Goal: Information Seeking & Learning: Get advice/opinions

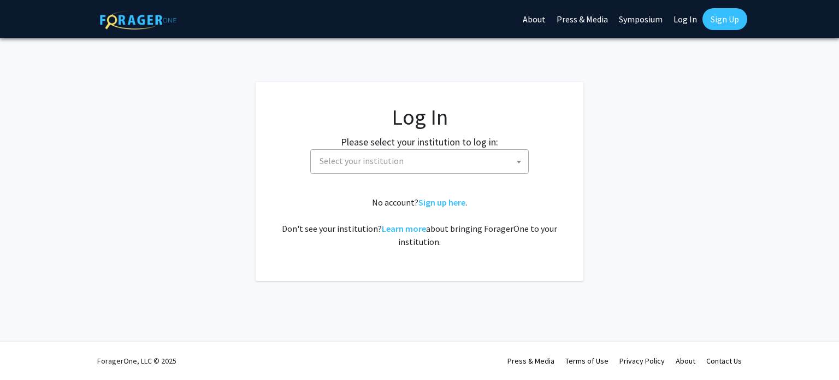
select select
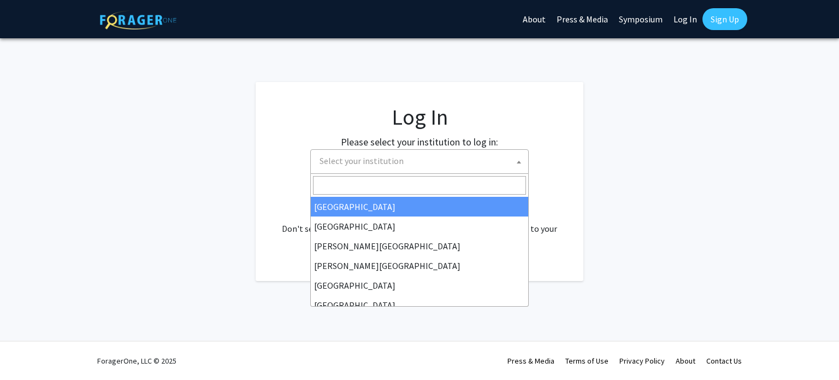
click at [433, 163] on span "Select your institution" at bounding box center [421, 161] width 213 height 22
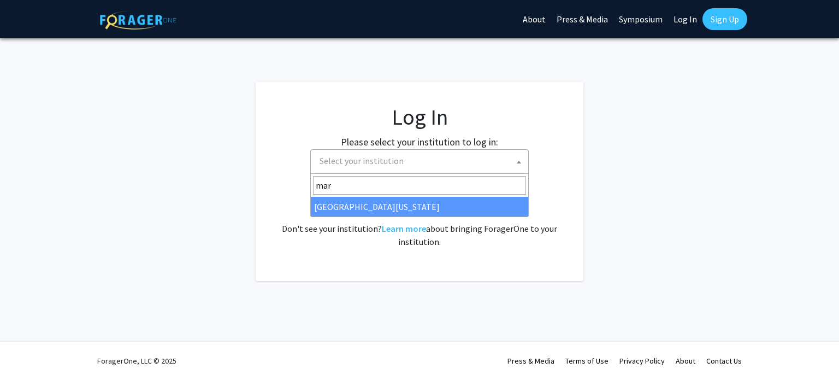
type input "mar"
select select "31"
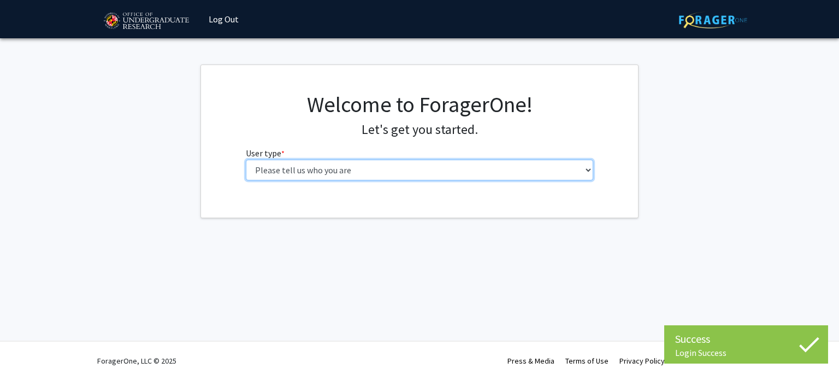
click at [311, 167] on select "Please tell us who you are Undergraduate Student Master's Student Doctoral Cand…" at bounding box center [420, 169] width 348 height 21
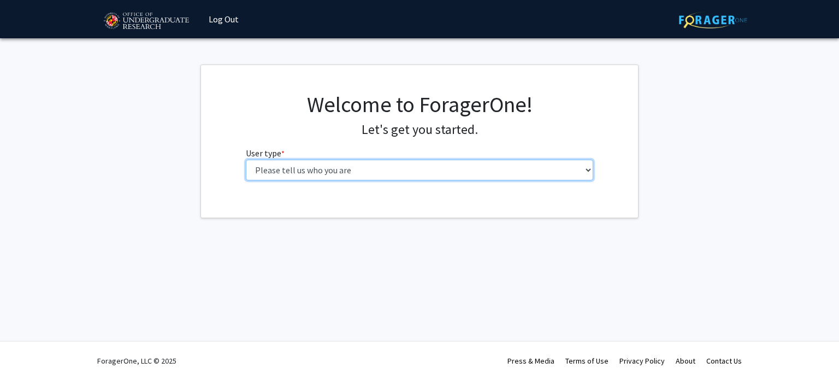
select select "1: undergrad"
click at [246, 159] on select "Please tell us who you are Undergraduate Student Master's Student Doctoral Cand…" at bounding box center [420, 169] width 348 height 21
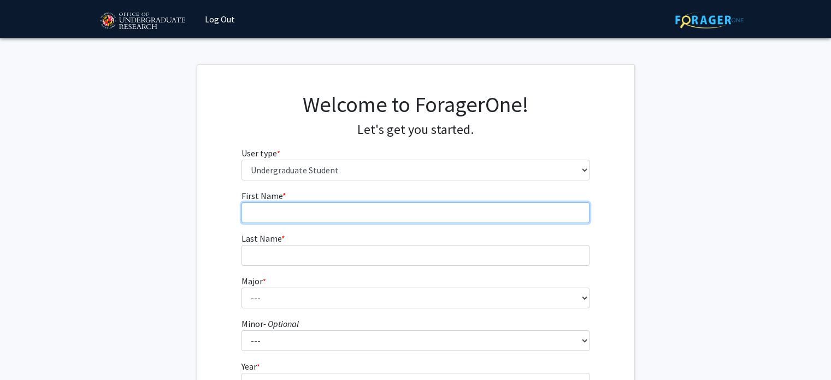
click at [297, 209] on input "First Name * required" at bounding box center [415, 212] width 348 height 21
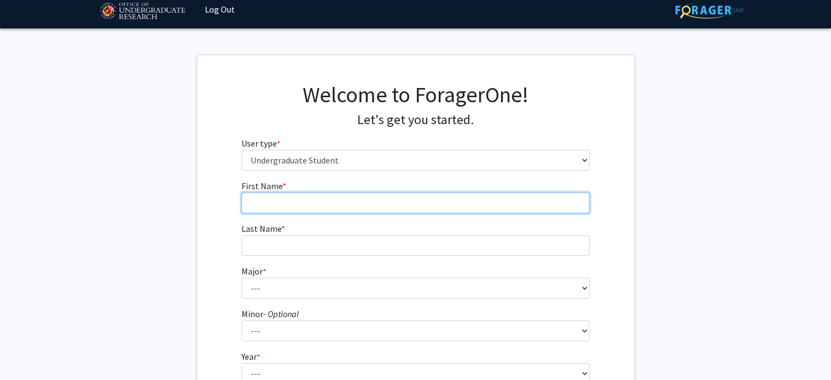
scroll to position [10, 0]
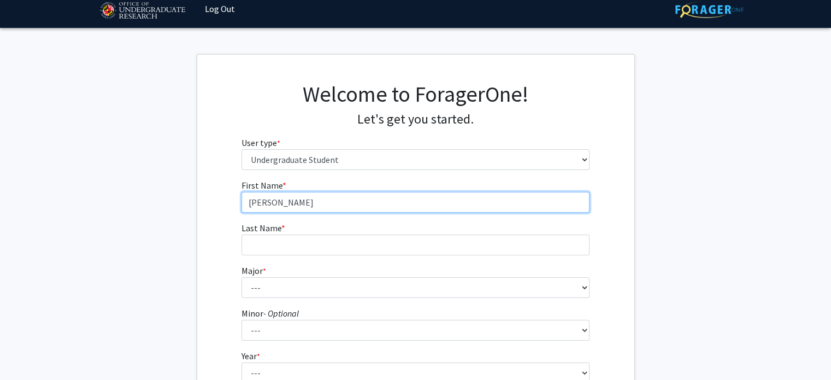
type input "[PERSON_NAME]"
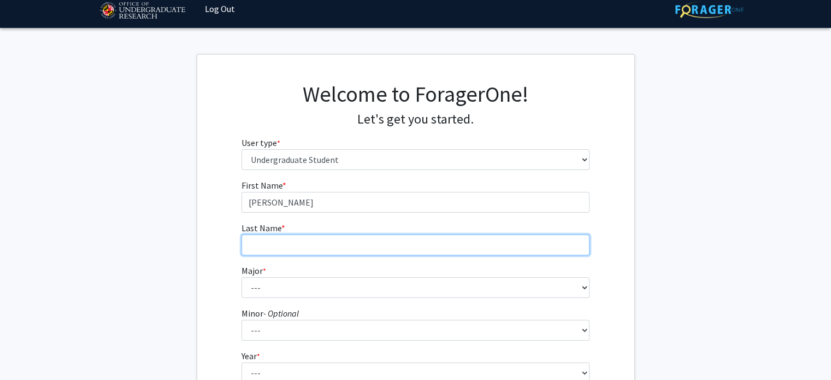
click at [256, 248] on input "Last Name * required" at bounding box center [415, 244] width 348 height 21
type input "[PERSON_NAME]"
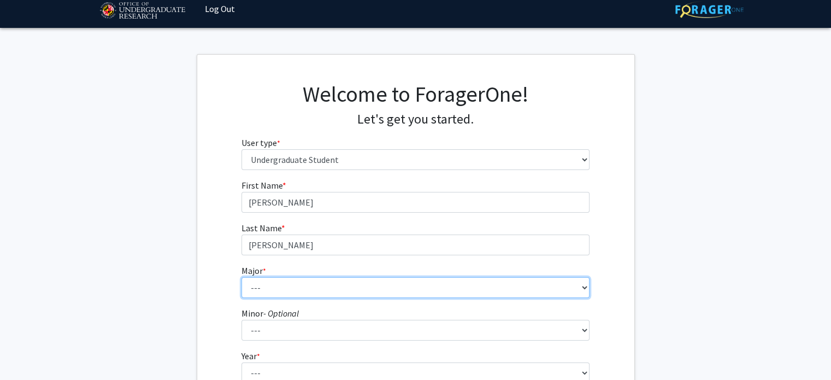
click at [256, 292] on select "--- Accounting Aerospace Engineering African American and Africana Studies Agri…" at bounding box center [415, 287] width 348 height 21
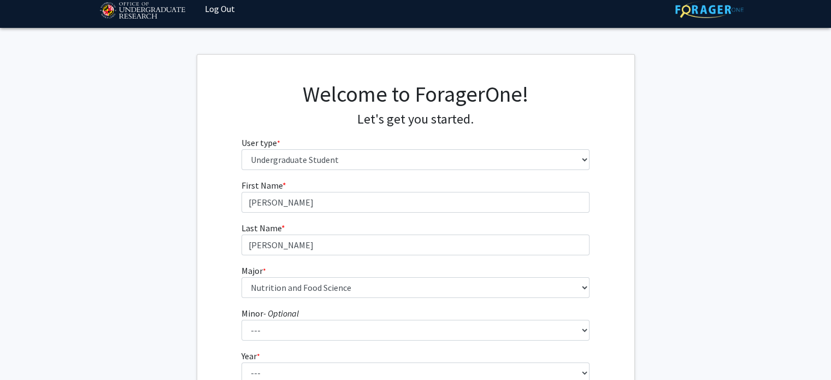
click at [297, 315] on icon "- Optional" at bounding box center [280, 312] width 35 height 11
click at [297, 319] on select "--- Actuarial Mathematics Advanced Cybersecurity Experience for Students Africa…" at bounding box center [415, 329] width 348 height 21
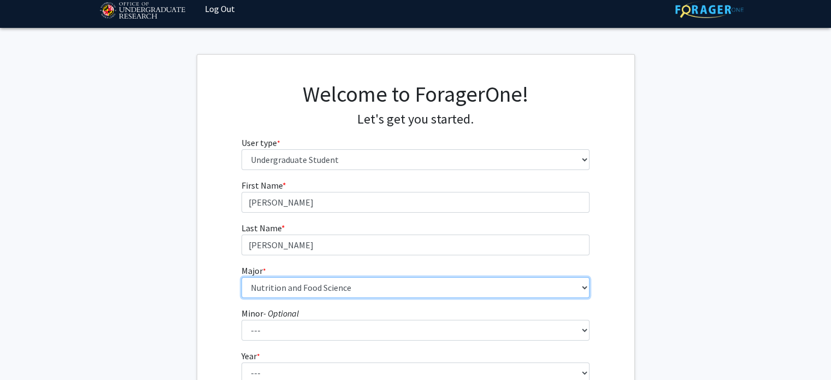
click at [289, 288] on select "--- Accounting Aerospace Engineering African American and Africana Studies Agri…" at bounding box center [415, 287] width 348 height 21
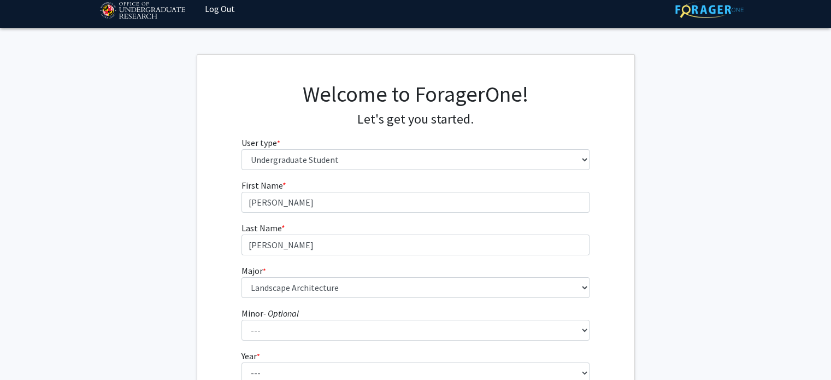
click at [202, 288] on div "First Name * required [PERSON_NAME] Last Name * required [PERSON_NAME] * requir…" at bounding box center [415, 317] width 437 height 277
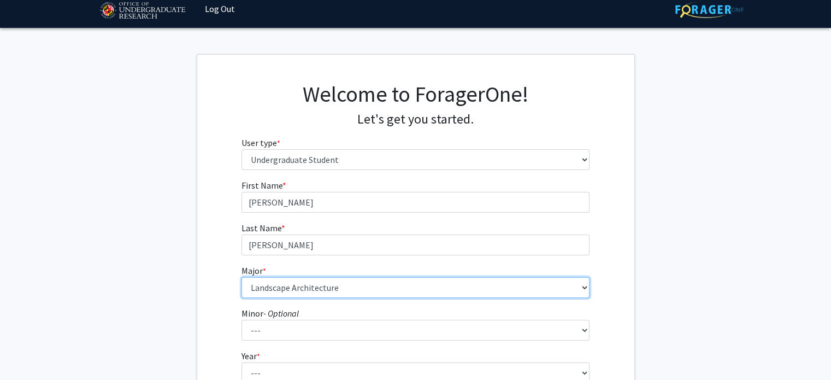
click at [278, 292] on select "--- Accounting Aerospace Engineering African American and Africana Studies Agri…" at bounding box center [415, 287] width 348 height 21
click at [262, 291] on select "--- Accounting Aerospace Engineering African American and Africana Studies Agri…" at bounding box center [415, 287] width 348 height 21
select select "85: 2386"
click at [241, 277] on select "--- Accounting Aerospace Engineering African American and Africana Studies Agri…" at bounding box center [415, 287] width 348 height 21
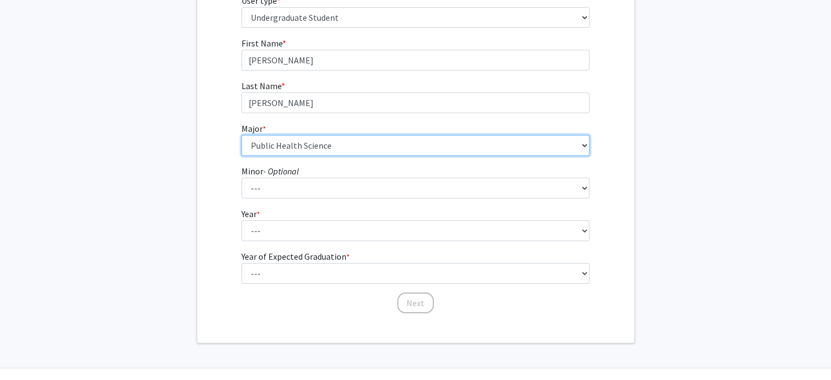
scroll to position [163, 0]
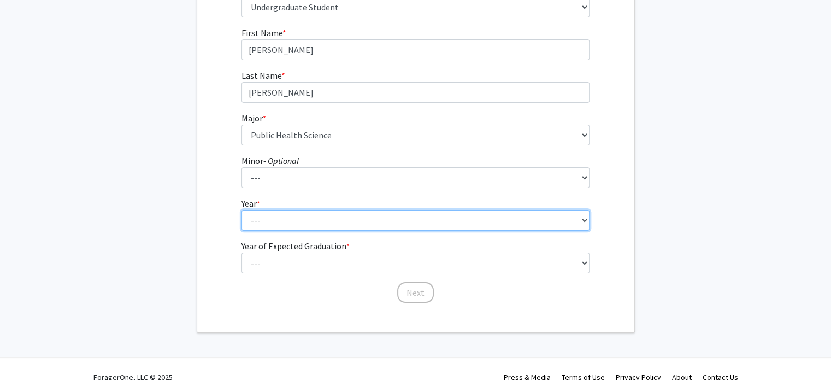
click at [268, 224] on select "--- First-year Sophomore Junior Senior Postbaccalaureate Certificate" at bounding box center [415, 220] width 348 height 21
select select "1: first-year"
click at [241, 210] on select "--- First-year Sophomore Junior Senior Postbaccalaureate Certificate" at bounding box center [415, 220] width 348 height 21
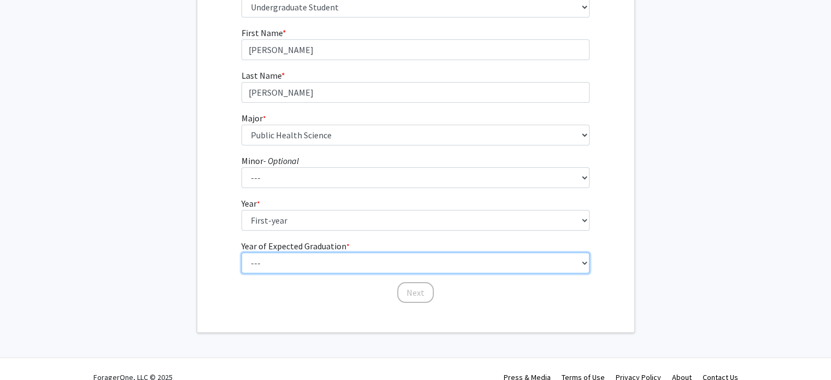
click at [269, 270] on select "--- 2025 2026 2027 2028 2029 2030 2031 2032 2033 2034" at bounding box center [415, 262] width 348 height 21
select select "5: 2029"
click at [241, 252] on select "--- 2025 2026 2027 2028 2029 2030 2031 2032 2033 2034" at bounding box center [415, 262] width 348 height 21
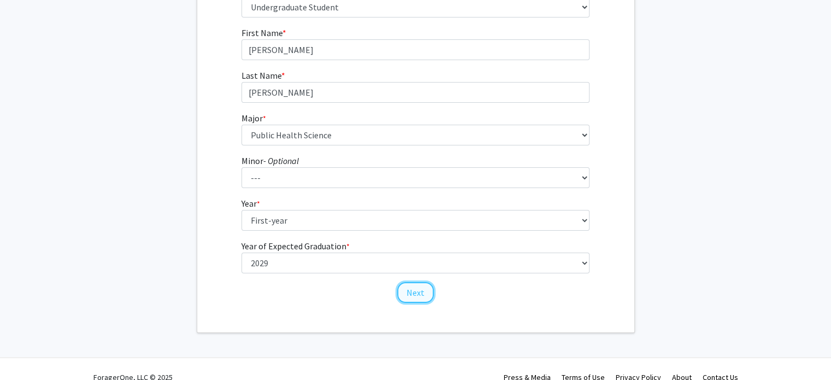
click at [421, 297] on button "Next" at bounding box center [415, 292] width 37 height 21
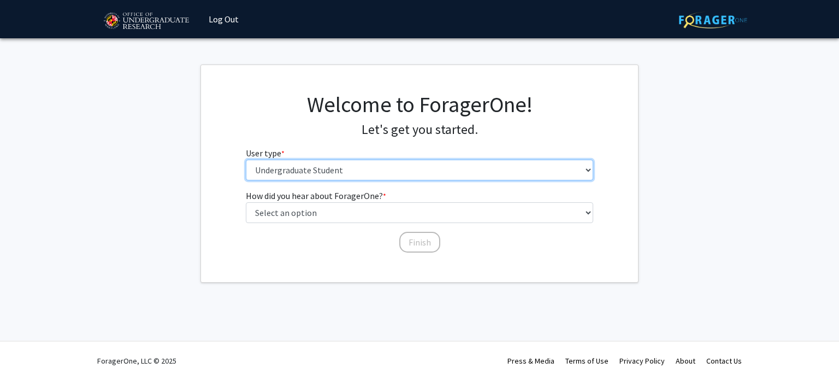
click at [317, 174] on select "Please tell us who you are Undergraduate Student Master's Student Doctoral Cand…" at bounding box center [420, 169] width 348 height 21
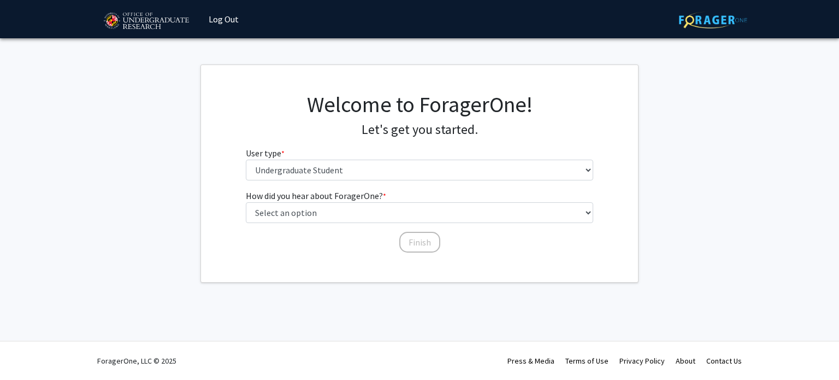
click at [153, 247] on fg-get-started "Welcome to ForagerOne! Let's get you started. User type * required Please tell …" at bounding box center [419, 173] width 839 height 218
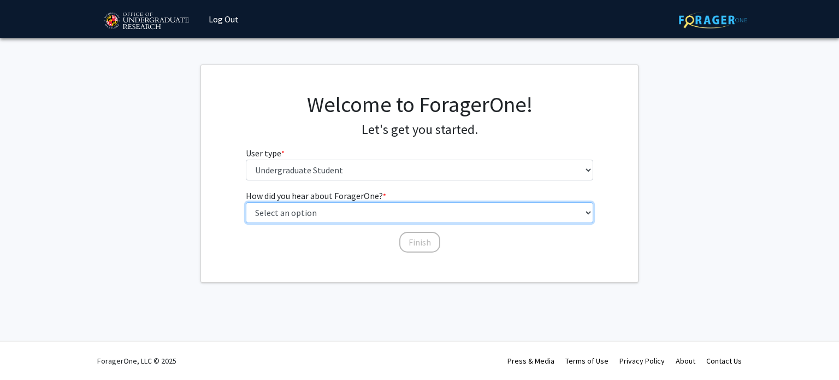
click at [305, 218] on select "Select an option Peer/student recommendation Faculty/staff recommendation Unive…" at bounding box center [420, 212] width 348 height 21
select select "3: university_website"
click at [246, 202] on select "Select an option Peer/student recommendation Faculty/staff recommendation Unive…" at bounding box center [420, 212] width 348 height 21
click at [359, 215] on select "Select an option Peer/student recommendation Faculty/staff recommendation Unive…" at bounding box center [420, 212] width 348 height 21
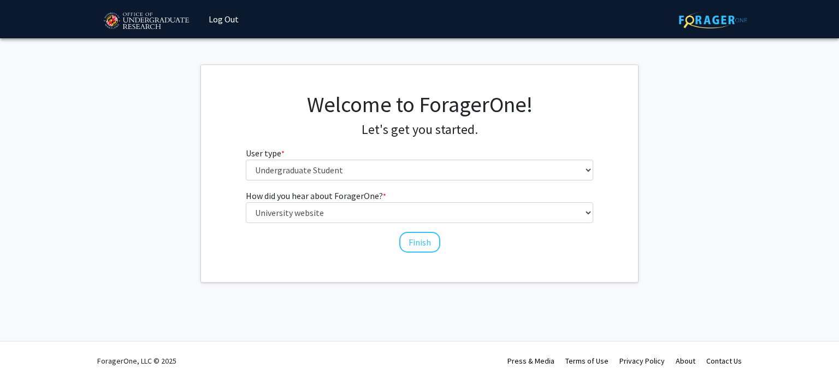
click at [196, 203] on fg-get-started "Welcome to ForagerOne! Let's get you started. User type * required Please tell …" at bounding box center [419, 173] width 839 height 218
click at [419, 248] on button "Finish" at bounding box center [419, 242] width 41 height 21
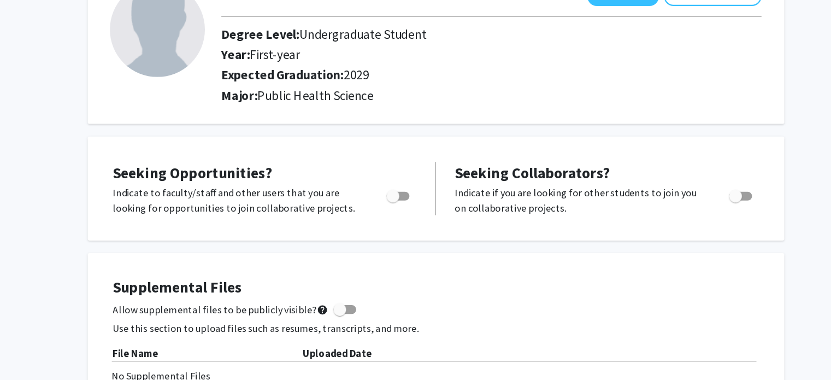
scroll to position [61, 0]
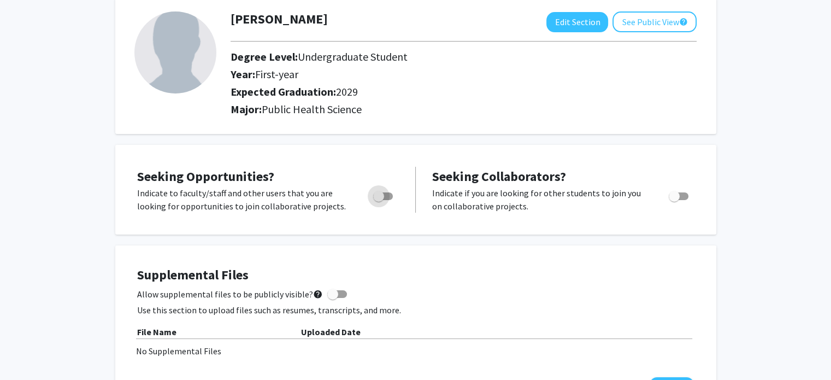
click at [382, 196] on span "Toggle" at bounding box center [378, 196] width 11 height 11
click at [378, 200] on input "Are you actively seeking opportunities?" at bounding box center [378, 200] width 1 height 1
checkbox input "true"
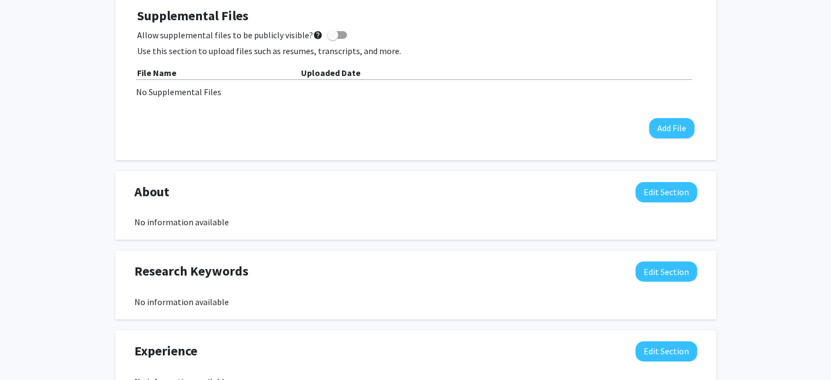
scroll to position [323, 0]
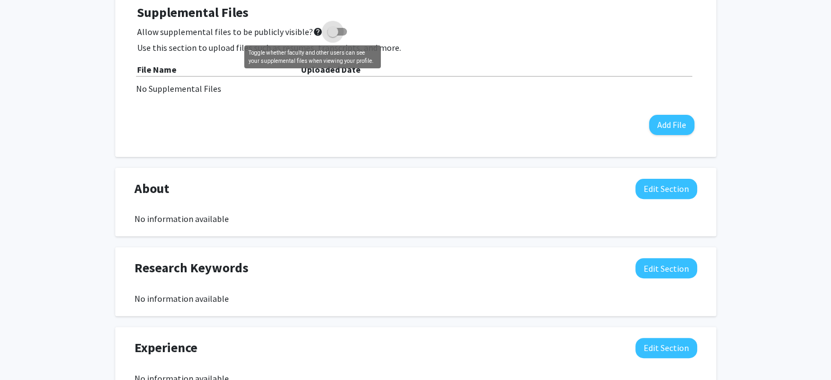
click at [313, 32] on mat-icon "help" at bounding box center [318, 31] width 10 height 13
click at [332, 35] on input "Allow supplemental files to be publicly visible? help" at bounding box center [332, 35] width 1 height 1
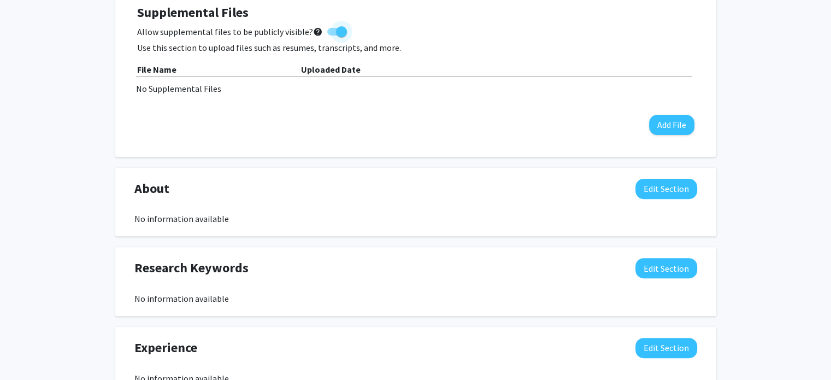
click at [329, 34] on span at bounding box center [337, 32] width 20 height 8
click at [332, 35] on input "Allow supplemental files to be publicly visible? help" at bounding box center [332, 35] width 1 height 1
checkbox input "false"
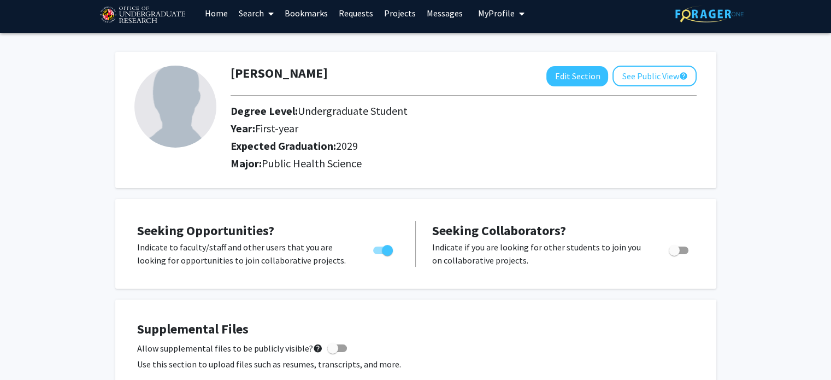
scroll to position [0, 0]
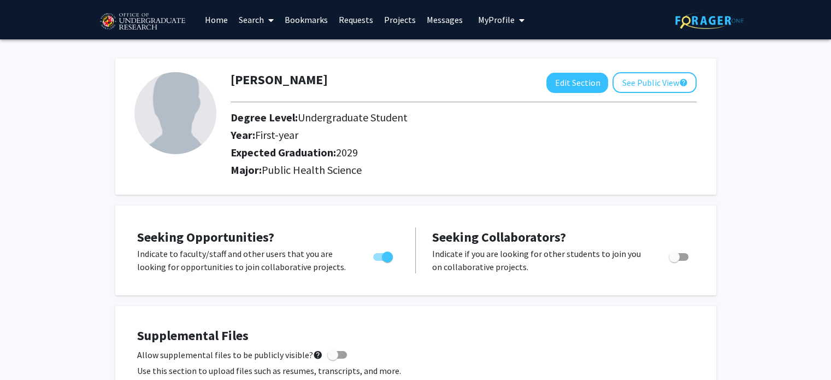
click at [215, 21] on link "Home" at bounding box center [216, 20] width 34 height 38
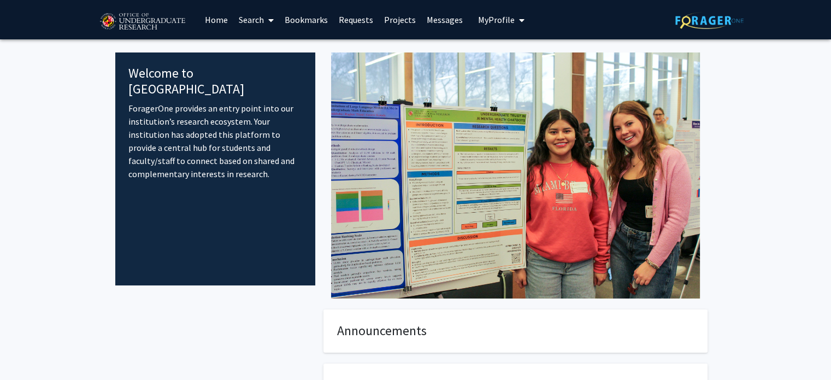
click at [253, 20] on link "Search" at bounding box center [256, 20] width 46 height 38
click at [396, 18] on link "Projects" at bounding box center [399, 20] width 43 height 38
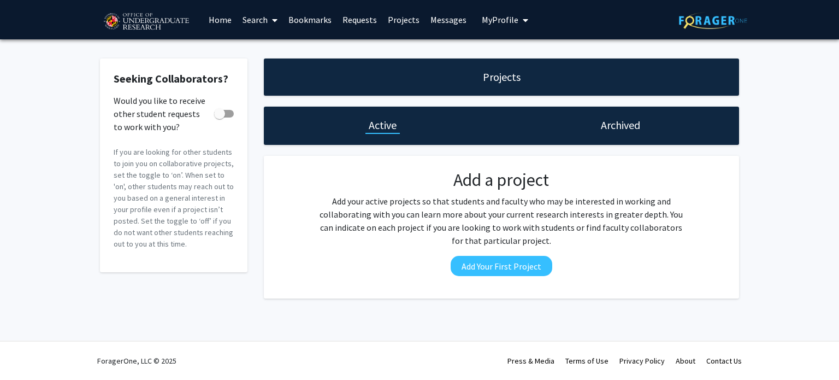
click at [573, 124] on div "Archived" at bounding box center [620, 125] width 238 height 38
click at [447, 14] on link "Messages" at bounding box center [448, 20] width 47 height 38
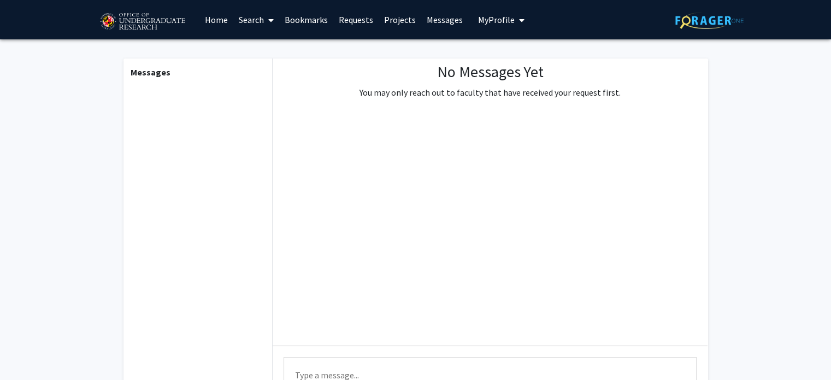
click at [487, 17] on span "My Profile" at bounding box center [496, 19] width 37 height 11
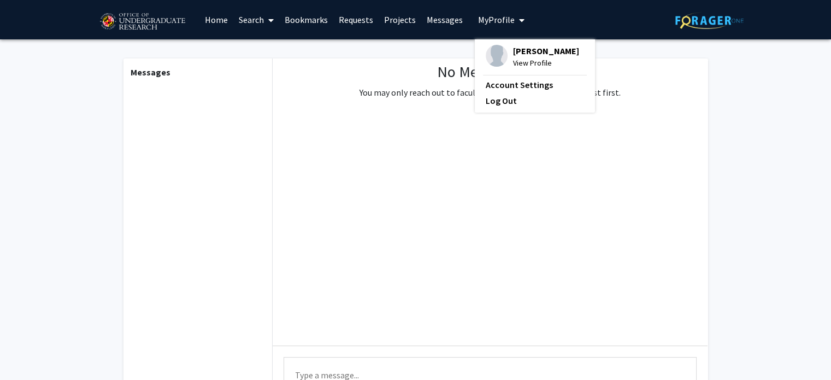
click at [260, 16] on link "Search" at bounding box center [256, 20] width 46 height 38
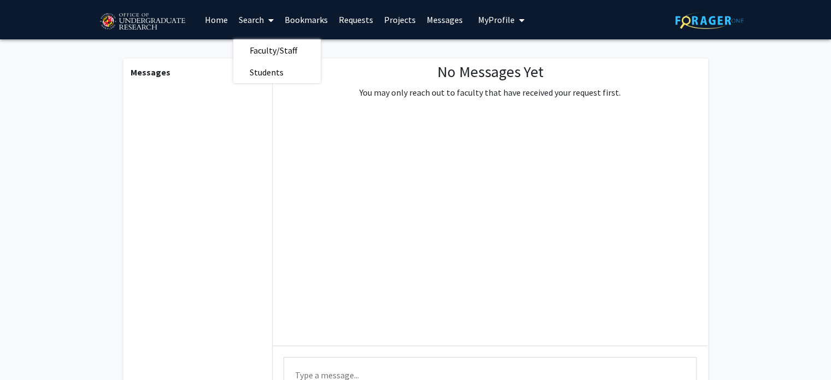
click at [295, 17] on link "Bookmarks" at bounding box center [306, 20] width 54 height 38
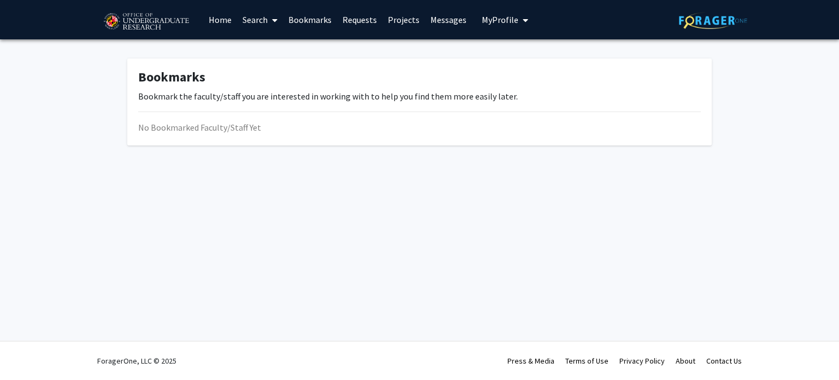
click at [345, 22] on link "Requests" at bounding box center [359, 20] width 45 height 38
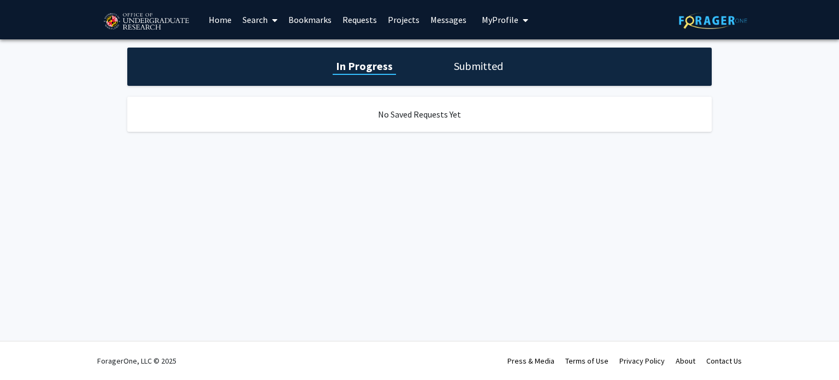
click at [247, 17] on link "Search" at bounding box center [260, 20] width 46 height 38
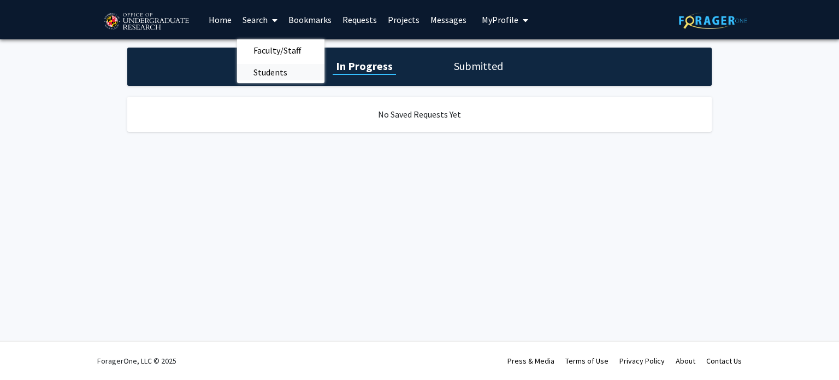
click at [267, 72] on span "Students" at bounding box center [270, 72] width 67 height 22
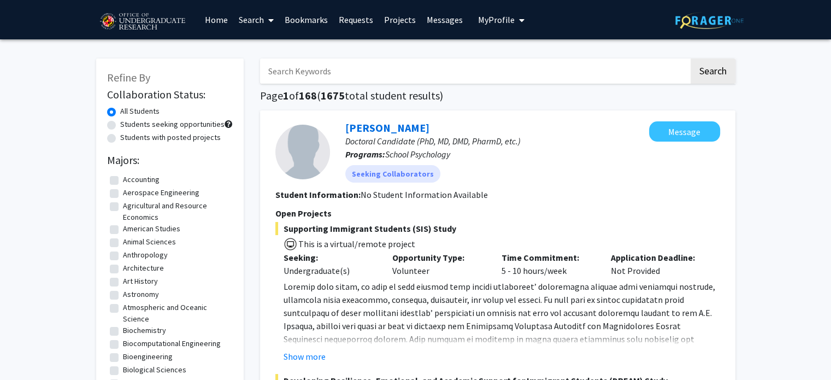
click at [203, 16] on link "Home" at bounding box center [216, 20] width 34 height 38
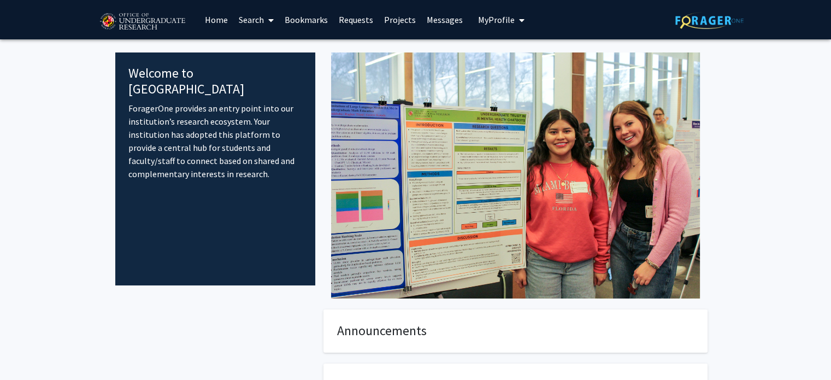
click at [162, 102] on p "ForagerOne provides an entry point into our institution’s research ecosystem. Y…" at bounding box center [215, 141] width 174 height 79
click at [256, 20] on link "Search" at bounding box center [256, 20] width 46 height 38
click at [264, 49] on span "Faculty/Staff" at bounding box center [273, 50] width 80 height 22
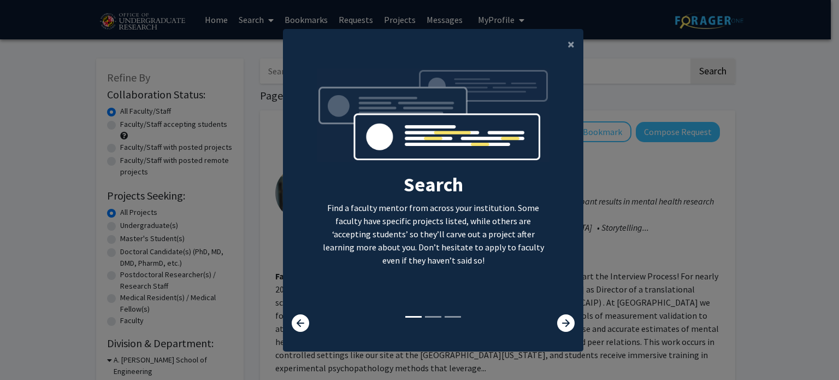
click at [254, 18] on modal-container "× Search Find a faculty mentor from across your institution. Some faculty have …" at bounding box center [419, 190] width 839 height 380
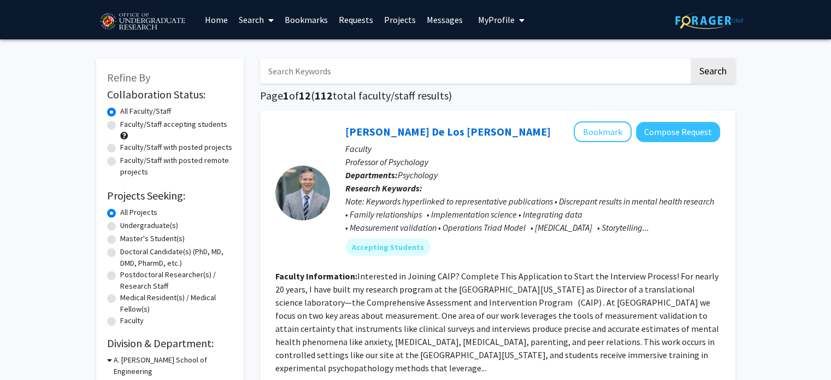
click at [256, 21] on link "Search" at bounding box center [256, 20] width 46 height 38
click at [262, 72] on span "Students" at bounding box center [266, 72] width 67 height 22
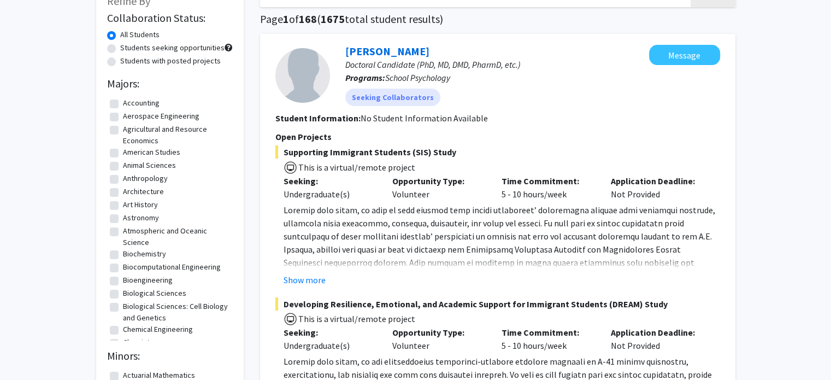
scroll to position [76, 0]
click at [304, 283] on button "Show more" at bounding box center [304, 279] width 42 height 13
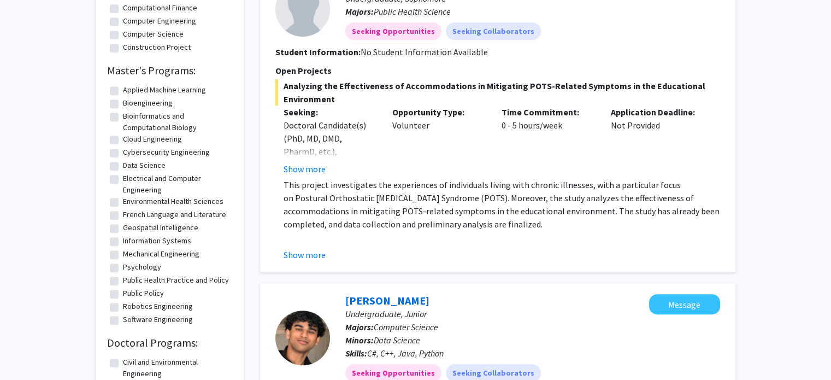
scroll to position [649, 0]
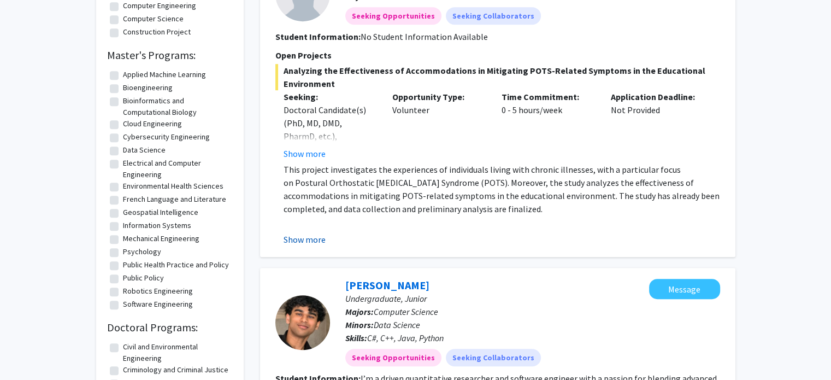
click at [299, 233] on button "Show more" at bounding box center [304, 239] width 42 height 13
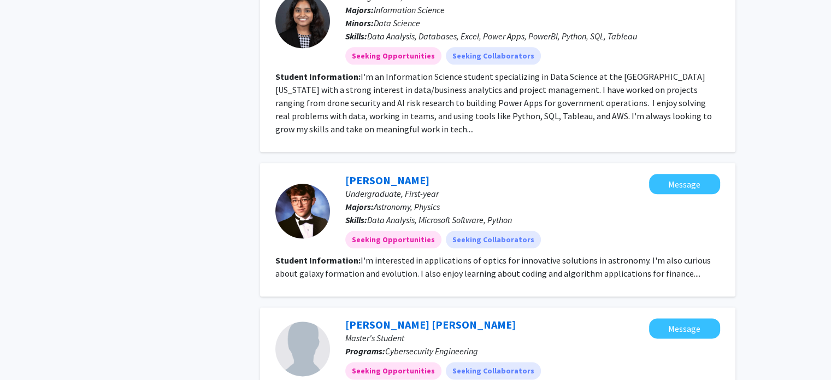
scroll to position [1291, 0]
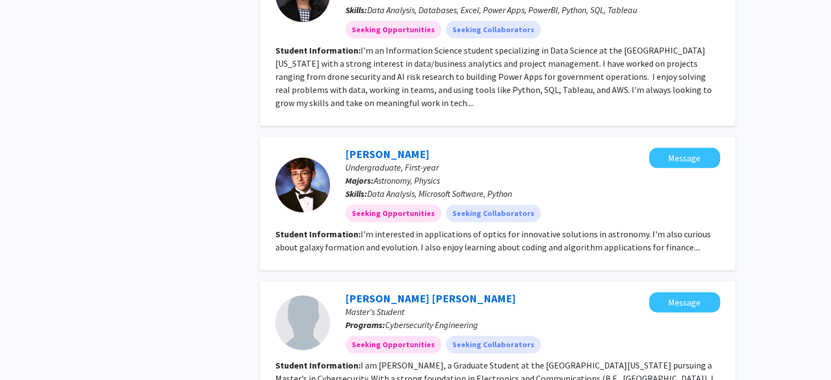
click at [651, 238] on fg-read-more "I'm interested in applications of optics for innovative solutions in astronomy.…" at bounding box center [492, 240] width 435 height 24
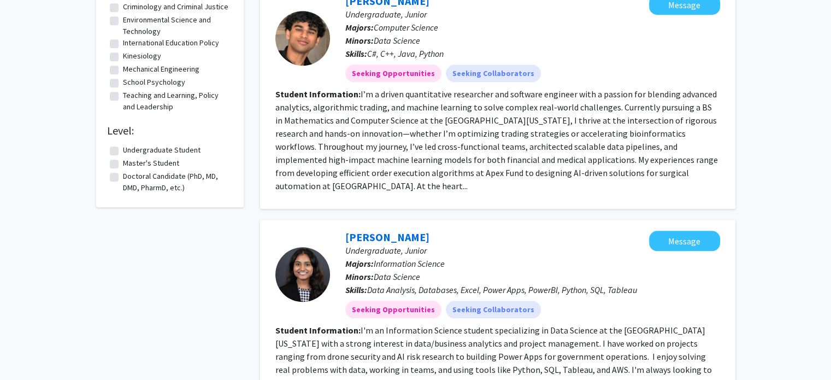
scroll to position [1083, 0]
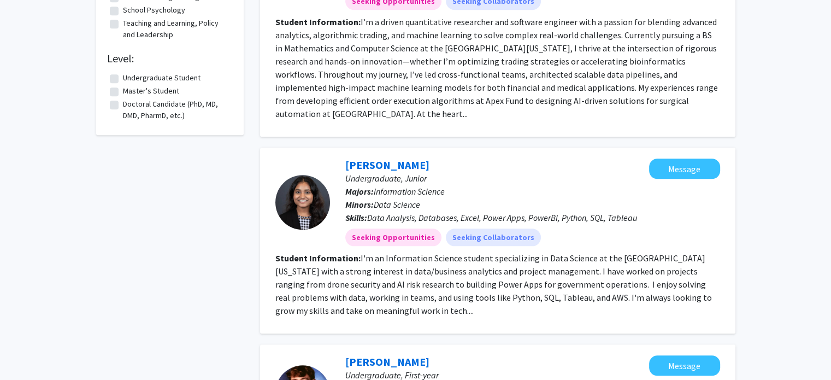
click at [123, 84] on label "Undergraduate Student" at bounding box center [162, 77] width 78 height 11
click at [123, 79] on input "Undergraduate Student" at bounding box center [126, 75] width 7 height 7
checkbox input "true"
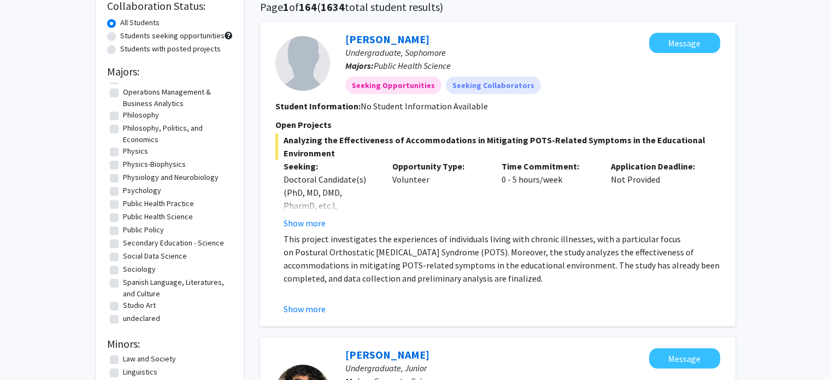
scroll to position [93, 0]
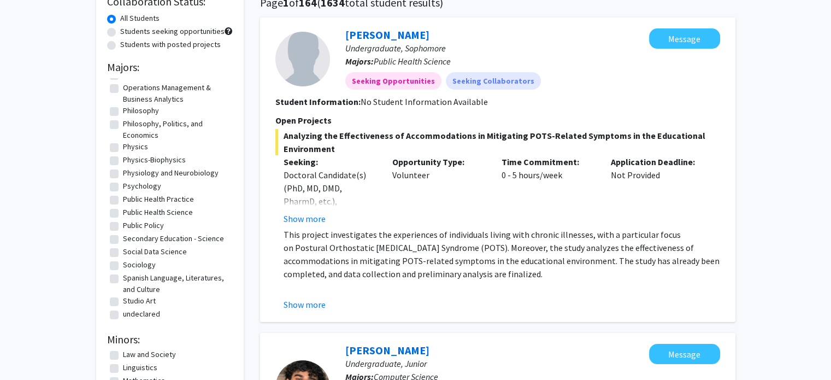
click at [125, 210] on label "Public Health Science" at bounding box center [158, 211] width 70 height 11
click at [125, 210] on input "Public Health Science" at bounding box center [126, 209] width 7 height 7
checkbox input "true"
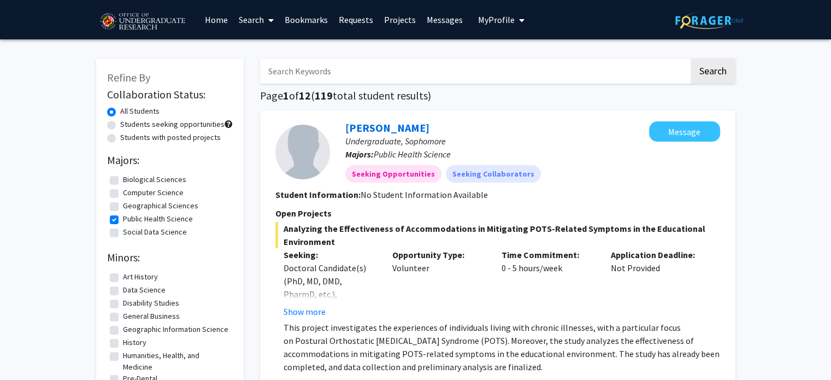
click at [123, 181] on label "Biological Sciences" at bounding box center [154, 179] width 63 height 11
click at [123, 181] on input "Biological Sciences" at bounding box center [126, 177] width 7 height 7
checkbox input "true"
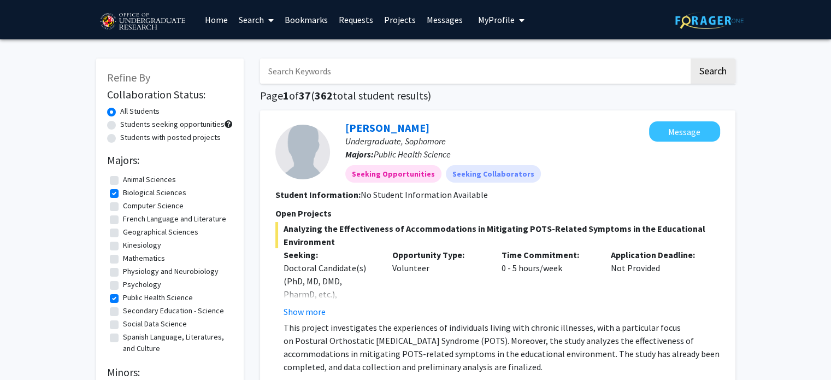
click at [123, 245] on label "Kinesiology" at bounding box center [142, 244] width 38 height 11
click at [123, 245] on input "Kinesiology" at bounding box center [126, 242] width 7 height 7
checkbox input "true"
click at [135, 270] on label "Physiology and Neurobiology" at bounding box center [171, 270] width 96 height 11
click at [130, 270] on input "Physiology and Neurobiology" at bounding box center [126, 268] width 7 height 7
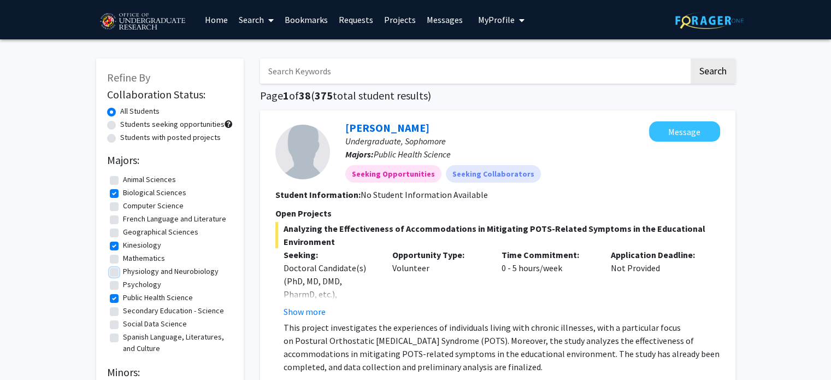
checkbox input "true"
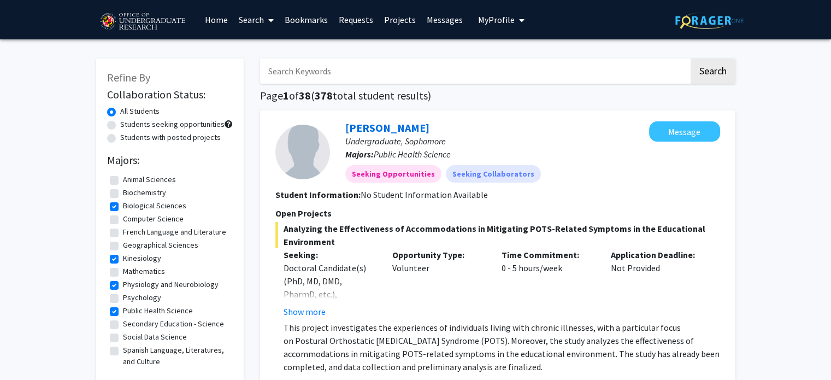
click at [134, 297] on label "Psychology" at bounding box center [142, 297] width 38 height 11
click at [130, 297] on input "Psychology" at bounding box center [126, 295] width 7 height 7
checkbox input "true"
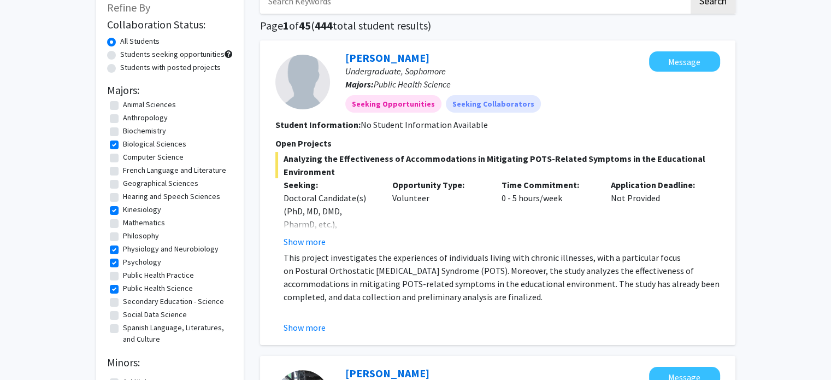
scroll to position [74, 0]
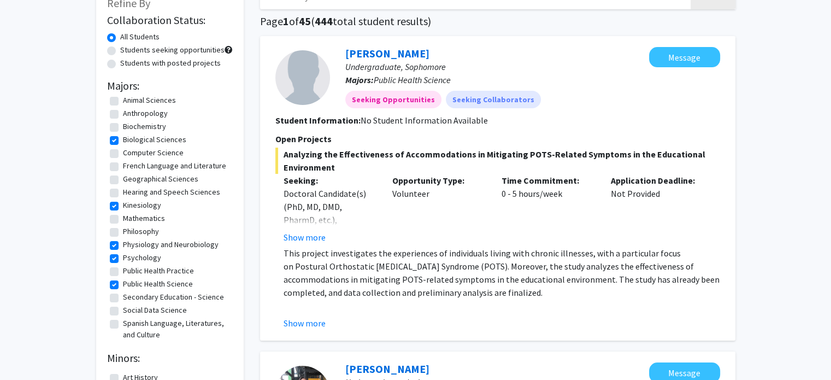
click at [147, 270] on label "Public Health Practice" at bounding box center [158, 270] width 71 height 11
click at [130, 270] on input "Public Health Practice" at bounding box center [126, 268] width 7 height 7
checkbox input "true"
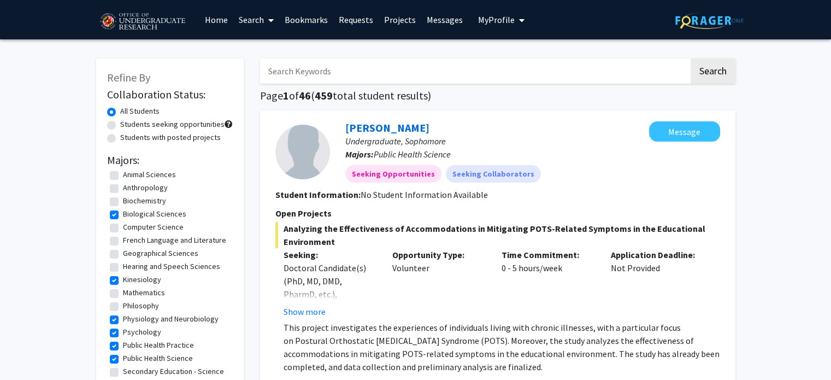
click at [125, 122] on label "Students seeking opportunities" at bounding box center [172, 124] width 104 height 11
click at [125, 122] on input "Students seeking opportunities" at bounding box center [123, 122] width 7 height 7
radio input "true"
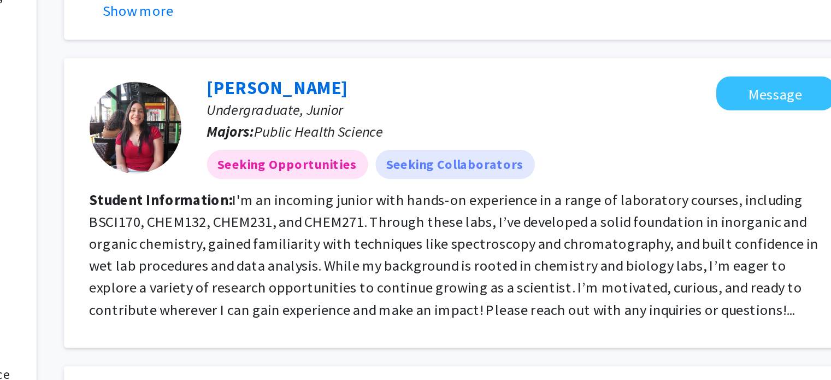
scroll to position [289, 0]
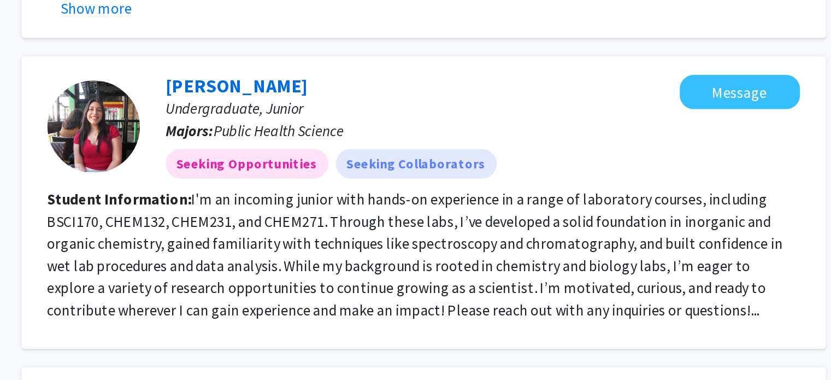
click at [640, 289] on fg-read-more "I'm an incoming junior with hands-on experience in a range of laboratory course…" at bounding box center [492, 253] width 435 height 76
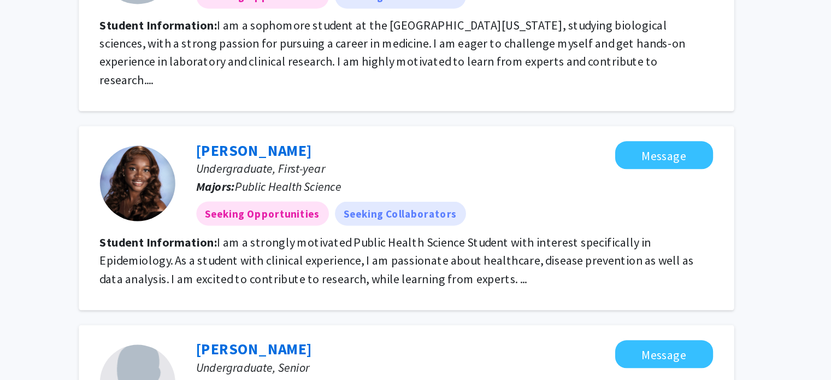
scroll to position [769, 0]
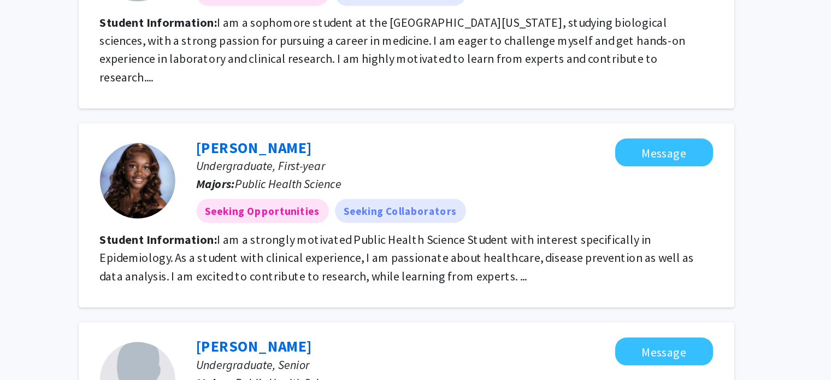
click at [432, 292] on fg-read-more "I am a strongly motivated Public Health Science Student with interest specifica…" at bounding box center [490, 290] width 431 height 37
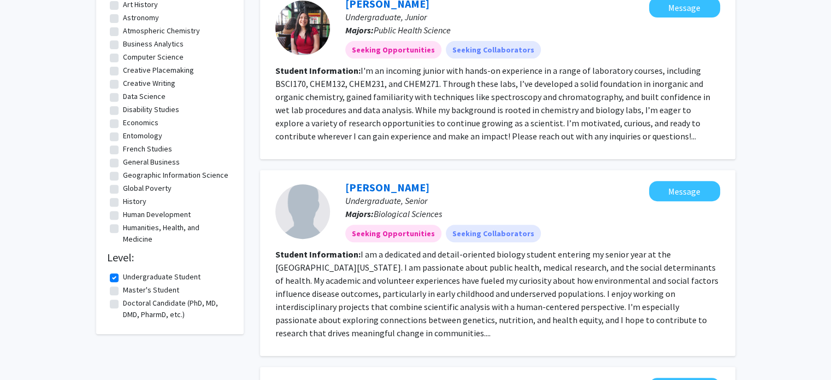
scroll to position [0, 0]
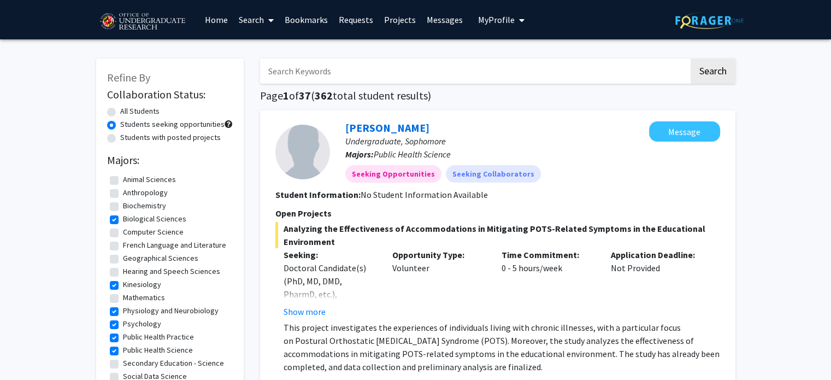
click at [124, 135] on label "Students with posted projects" at bounding box center [170, 137] width 100 height 11
click at [124, 135] on input "Students with posted projects" at bounding box center [123, 135] width 7 height 7
radio input "true"
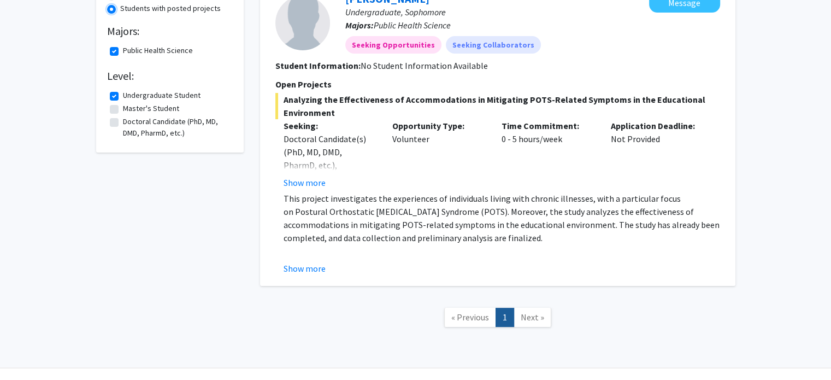
scroll to position [130, 0]
click at [300, 179] on button "Show more" at bounding box center [304, 181] width 42 height 13
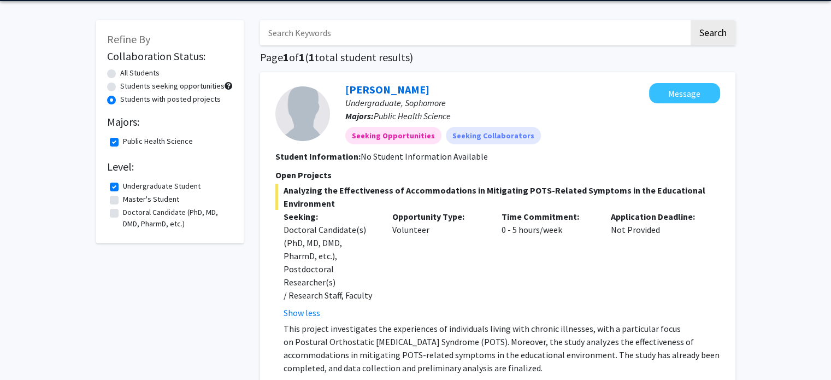
scroll to position [0, 0]
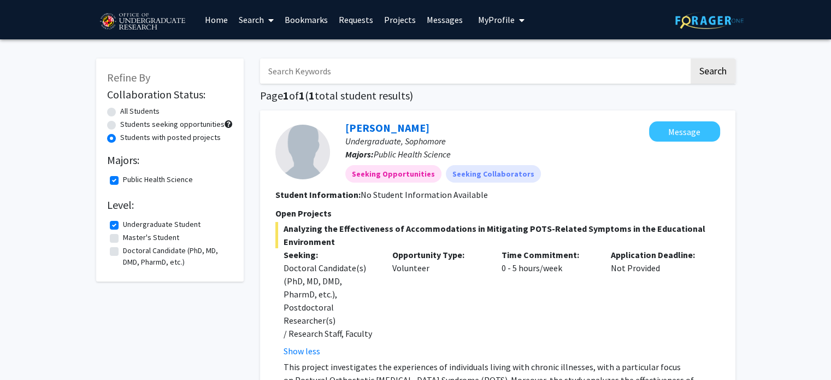
click at [257, 22] on link "Search" at bounding box center [256, 20] width 46 height 38
click at [264, 48] on span "Faculty/Staff" at bounding box center [273, 50] width 80 height 22
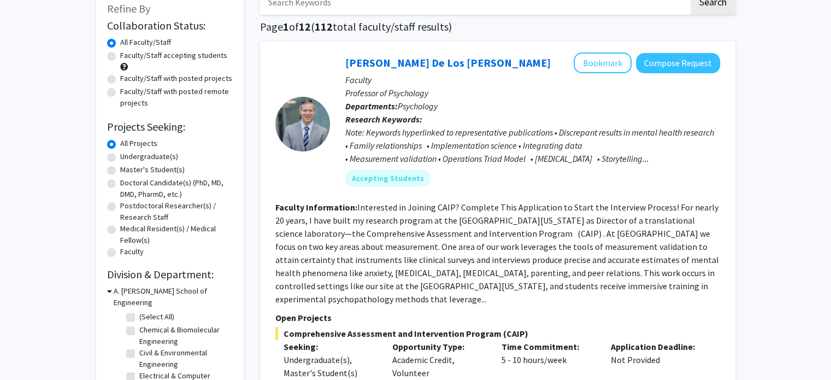
scroll to position [70, 0]
click at [125, 231] on label "Medical Resident(s) / Medical Fellow(s)" at bounding box center [176, 233] width 113 height 23
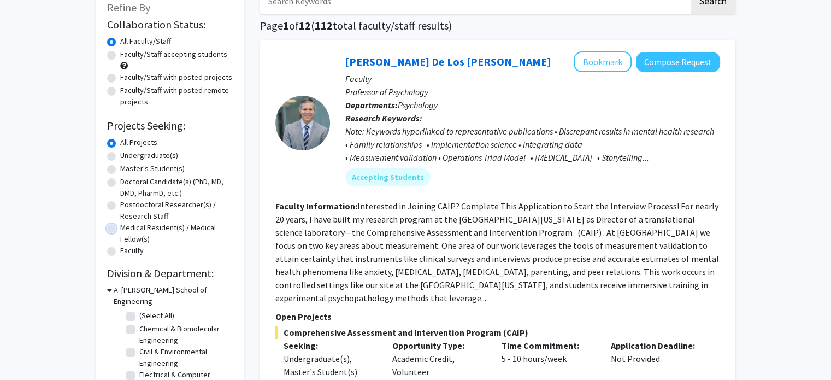
click at [125, 229] on input "Medical Resident(s) / Medical Fellow(s)" at bounding box center [123, 225] width 7 height 7
radio input "true"
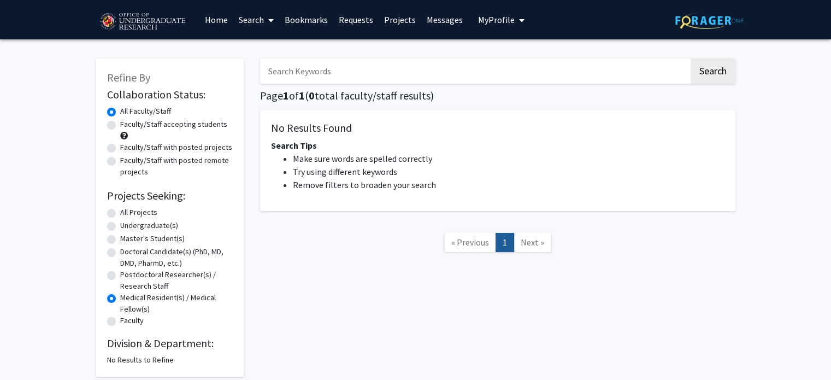
click at [129, 250] on label "Doctoral Candidate(s) (PhD, MD, DMD, PharmD, etc.)" at bounding box center [176, 257] width 113 height 23
click at [127, 250] on input "Doctoral Candidate(s) (PhD, MD, DMD, PharmD, etc.)" at bounding box center [123, 249] width 7 height 7
radio input "true"
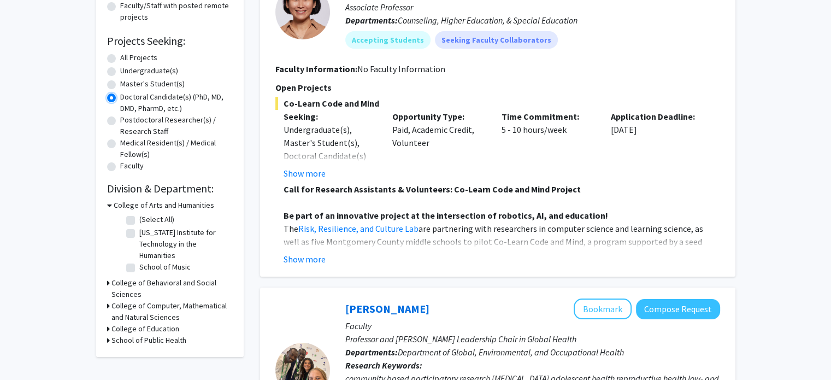
scroll to position [164, 0]
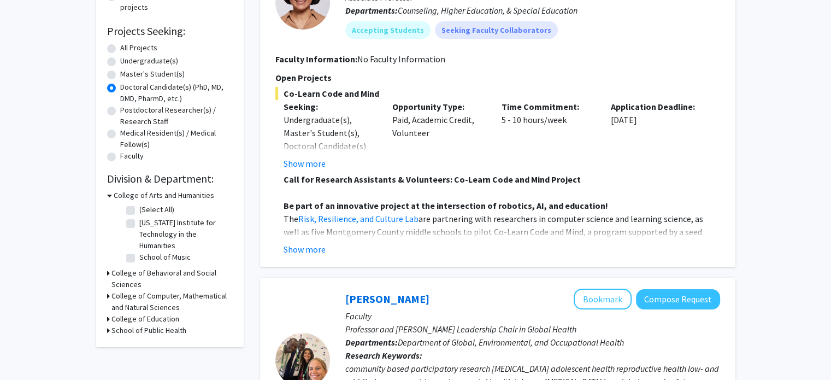
click at [109, 332] on icon at bounding box center [108, 329] width 3 height 11
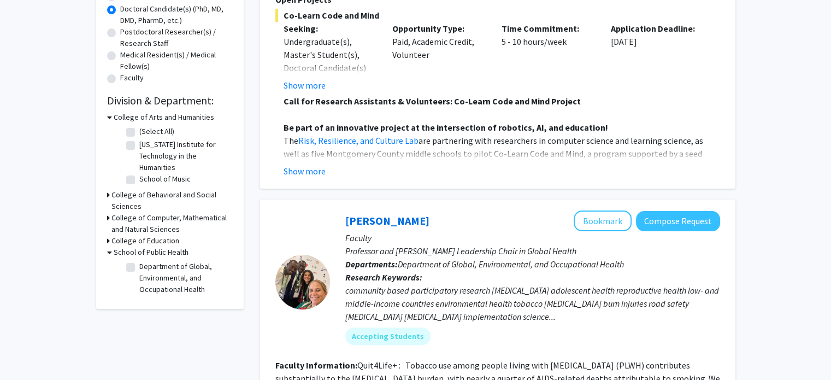
scroll to position [244, 0]
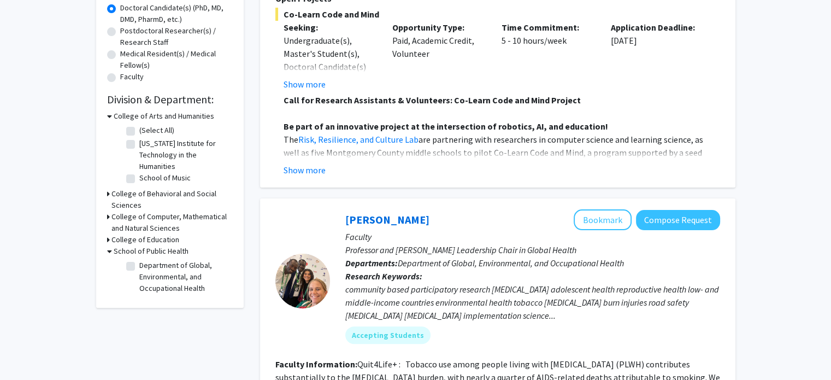
click at [103, 217] on div "Refine By Collaboration Status: Collaboration Status All Faculty/Staff Collabor…" at bounding box center [169, 61] width 147 height 493
click at [113, 215] on h3 "College of Computer, Mathematical and Natural Sciences" at bounding box center [171, 222] width 121 height 23
click at [113, 258] on h3 "College of Education" at bounding box center [145, 257] width 68 height 11
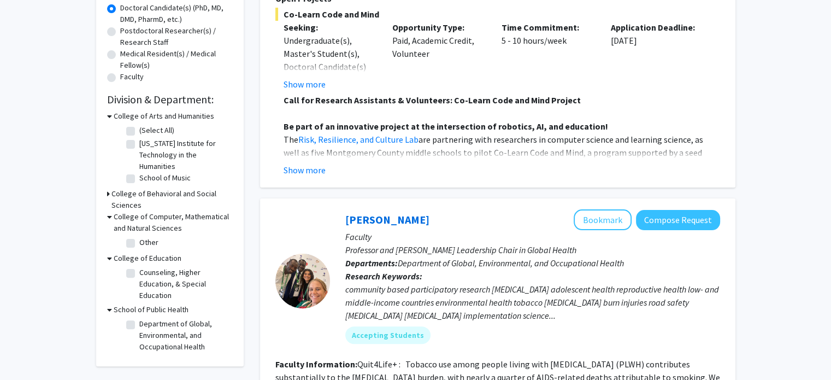
click at [114, 258] on h3 "College of Education" at bounding box center [148, 257] width 68 height 11
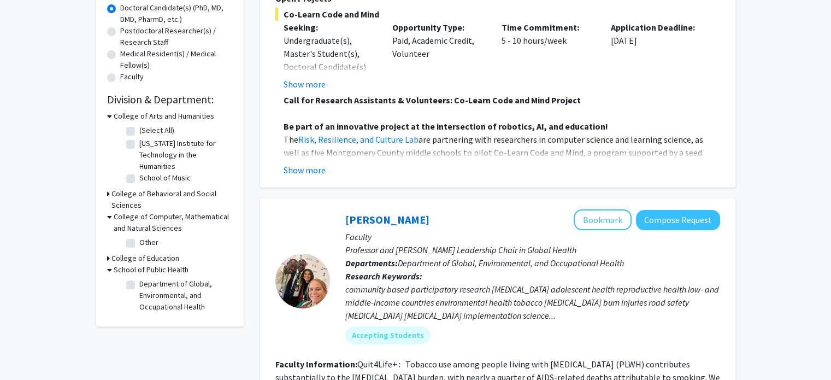
click at [109, 194] on div "College of Behavioral and Social Sciences" at bounding box center [170, 199] width 126 height 23
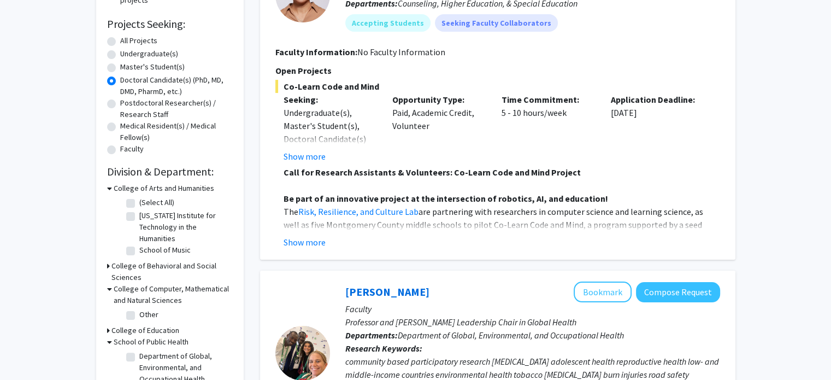
scroll to position [190, 0]
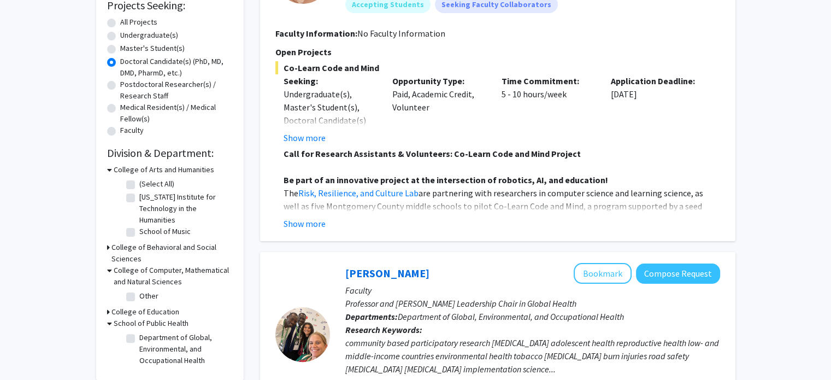
click at [139, 336] on label "Department of Global, Environmental, and Occupational Health" at bounding box center [184, 348] width 91 height 34
click at [139, 336] on input "Department of Global, Environmental, and Occupational Health" at bounding box center [142, 334] width 7 height 7
checkbox input "true"
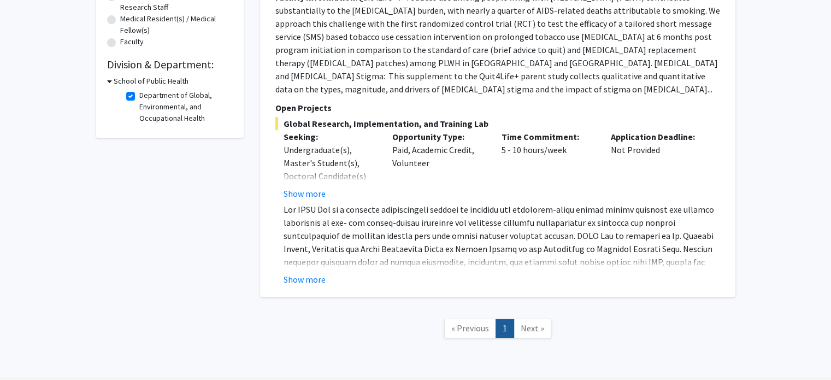
scroll to position [277, 0]
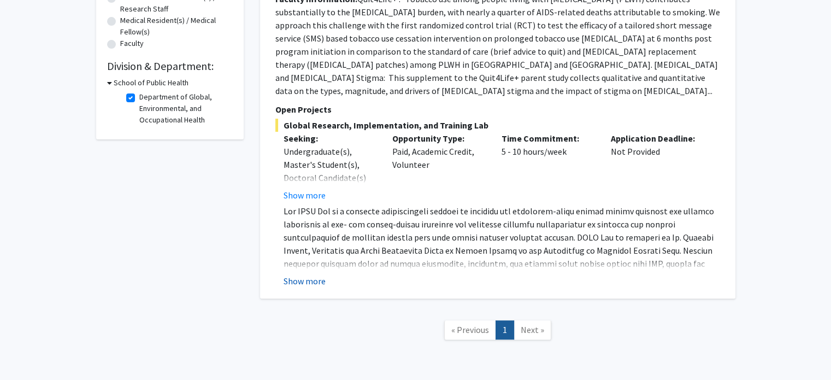
click at [304, 274] on button "Show more" at bounding box center [304, 280] width 42 height 13
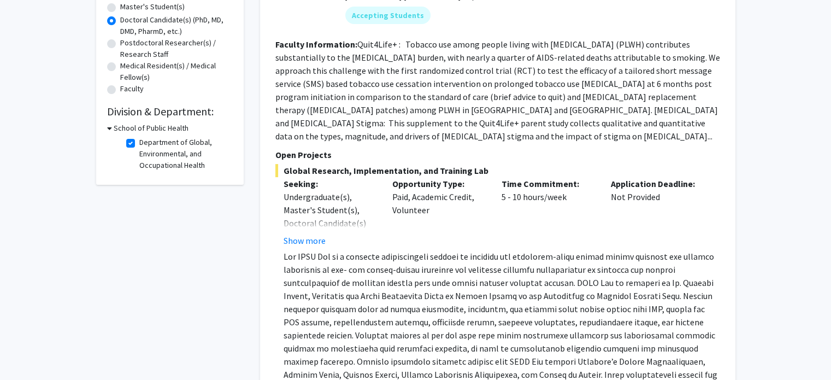
scroll to position [232, 0]
click at [139, 143] on label "Department of Global, Environmental, and Occupational Health" at bounding box center [184, 154] width 91 height 34
click at [139, 143] on input "Department of Global, Environmental, and Occupational Health" at bounding box center [142, 140] width 7 height 7
checkbox input "false"
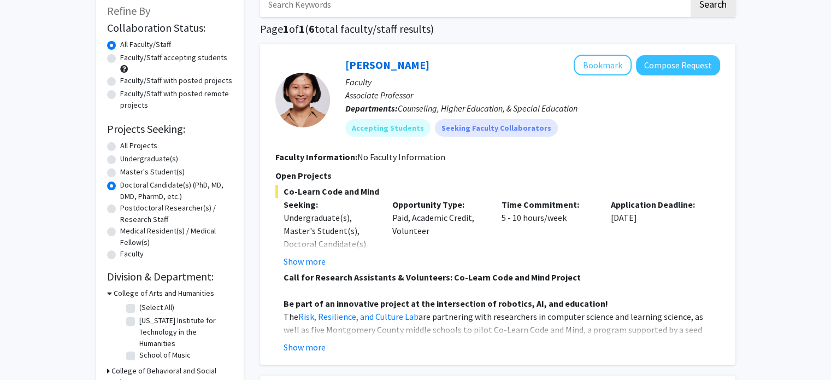
scroll to position [67, 0]
click at [297, 349] on button "Show more" at bounding box center [304, 346] width 42 height 13
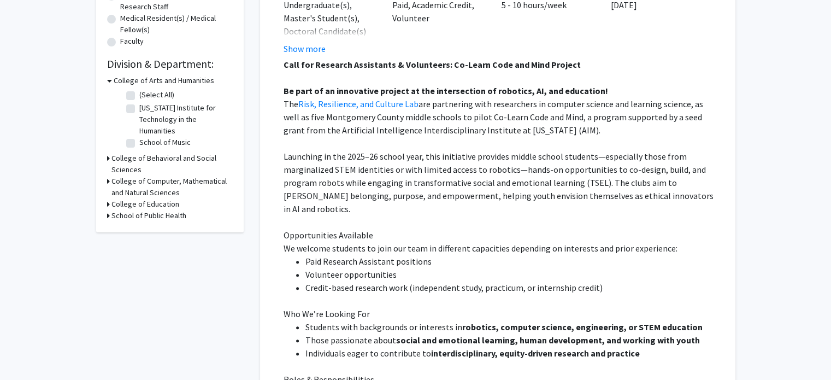
scroll to position [280, 0]
click at [121, 181] on h3 "College of Computer, Mathematical and Natural Sciences" at bounding box center [171, 186] width 121 height 23
click at [133, 202] on fg-checkbox "Other Other" at bounding box center [178, 206] width 104 height 13
click at [139, 206] on label "Other" at bounding box center [148, 205] width 19 height 11
click at [139, 206] on input "Other" at bounding box center [142, 203] width 7 height 7
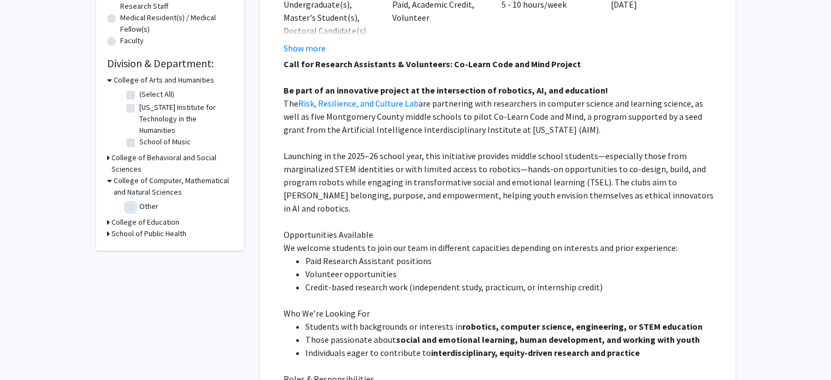
checkbox input "true"
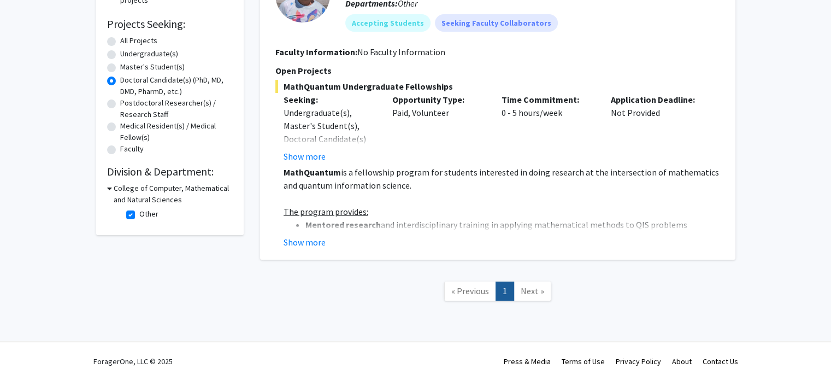
scroll to position [171, 0]
click at [139, 217] on label "Other" at bounding box center [148, 214] width 19 height 11
click at [139, 216] on input "Other" at bounding box center [142, 212] width 7 height 7
checkbox input "false"
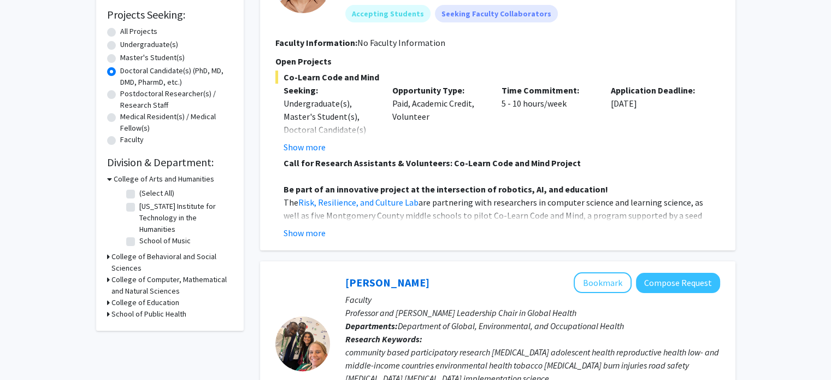
scroll to position [180, 0]
click at [126, 255] on h3 "College of Behavioral and Social Sciences" at bounding box center [171, 262] width 121 height 23
click at [109, 298] on div "College of Computer, Mathematical and Natural Sciences" at bounding box center [170, 304] width 126 height 23
click at [128, 298] on h3 "College of Computer, Mathematical and Natural Sciences" at bounding box center [171, 304] width 121 height 23
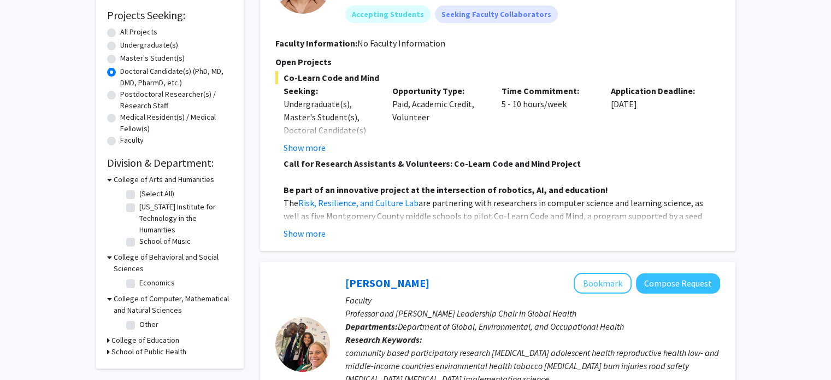
click at [119, 347] on h3 "School of Public Health" at bounding box center [148, 351] width 75 height 11
click at [125, 340] on h3 "College of Education" at bounding box center [145, 339] width 68 height 11
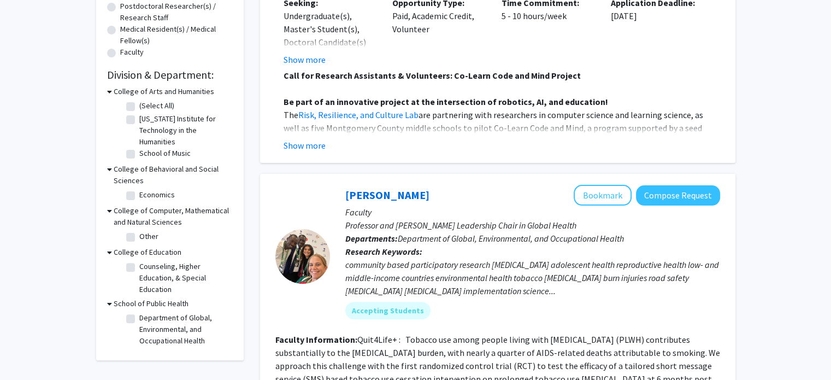
scroll to position [291, 0]
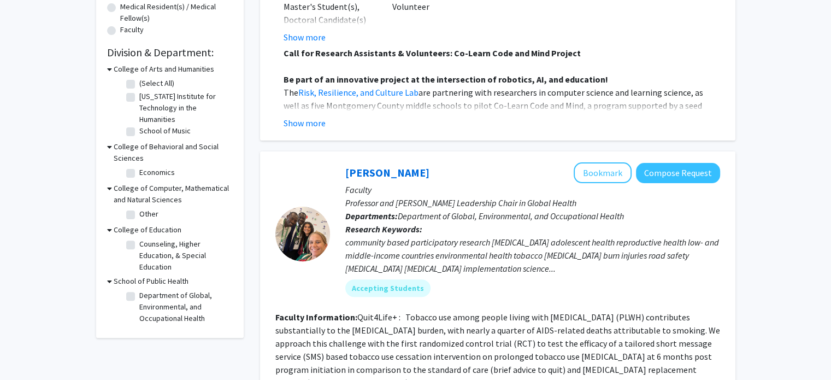
click at [145, 254] on label "Counseling, Higher Education, & Special Education" at bounding box center [184, 255] width 91 height 34
click at [145, 245] on input "Counseling, Higher Education, & Special Education" at bounding box center [142, 241] width 7 height 7
checkbox input "true"
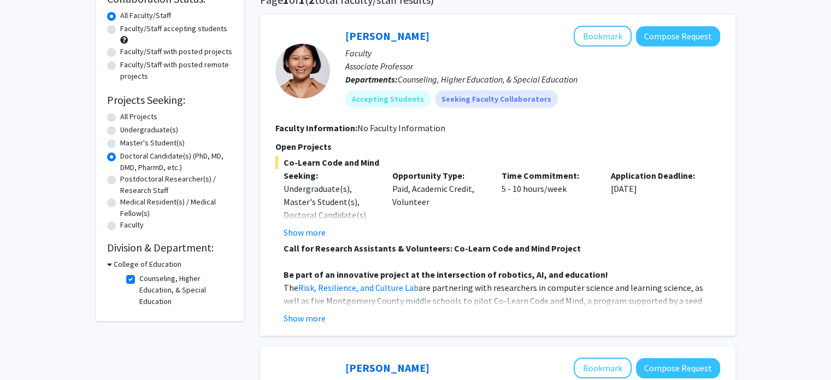
scroll to position [95, 0]
click at [298, 317] on button "Show more" at bounding box center [304, 318] width 42 height 13
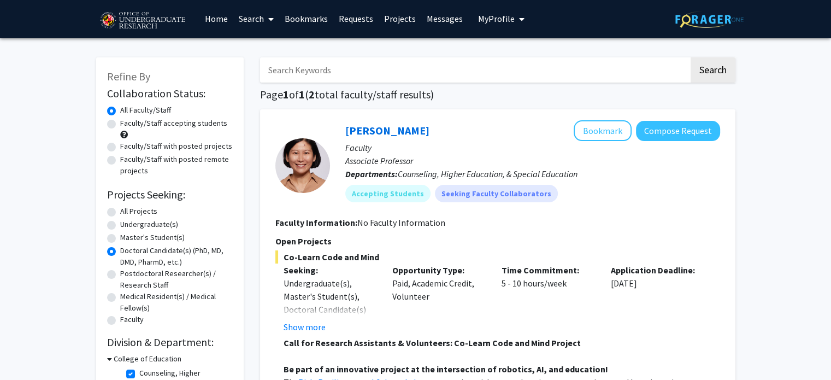
scroll to position [0, 0]
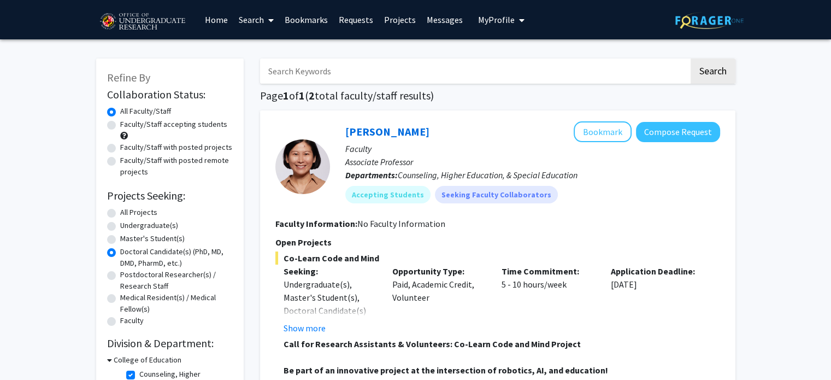
click at [120, 222] on label "Undergraduate(s)" at bounding box center [149, 225] width 58 height 11
click at [120, 222] on input "Undergraduate(s)" at bounding box center [123, 223] width 7 height 7
radio input "true"
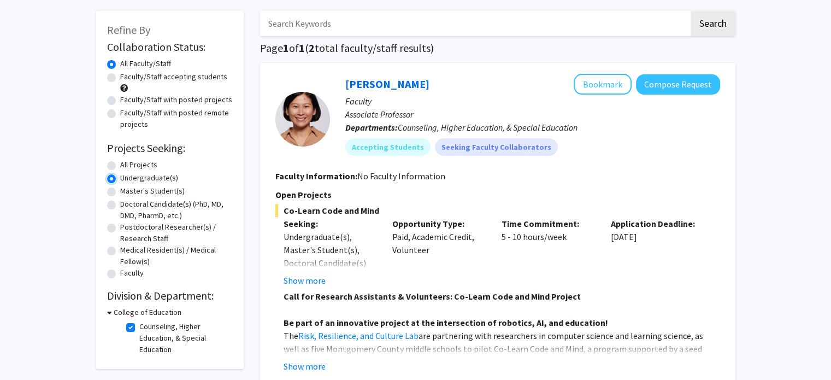
scroll to position [72, 0]
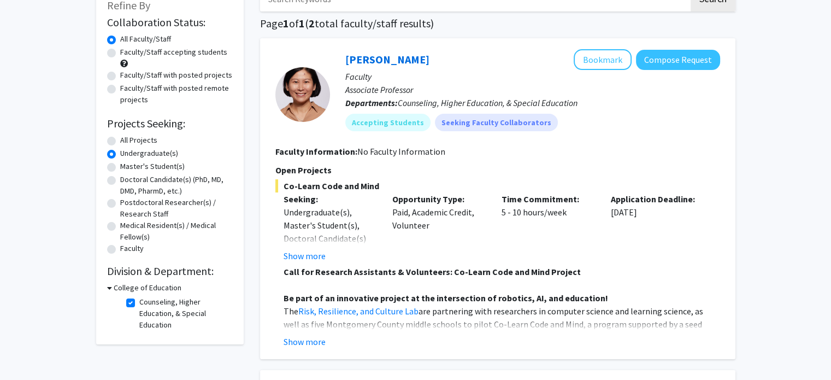
click at [139, 299] on label "Counseling, Higher Education, & Special Education" at bounding box center [184, 313] width 91 height 34
click at [139, 299] on input "Counseling, Higher Education, & Special Education" at bounding box center [142, 299] width 7 height 7
checkbox input "false"
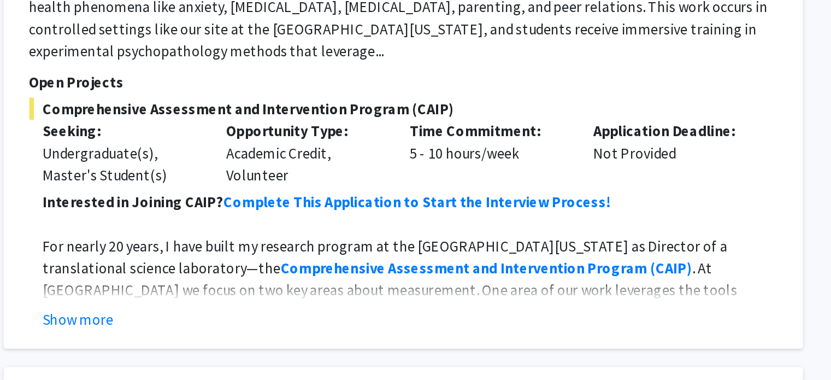
scroll to position [185, 0]
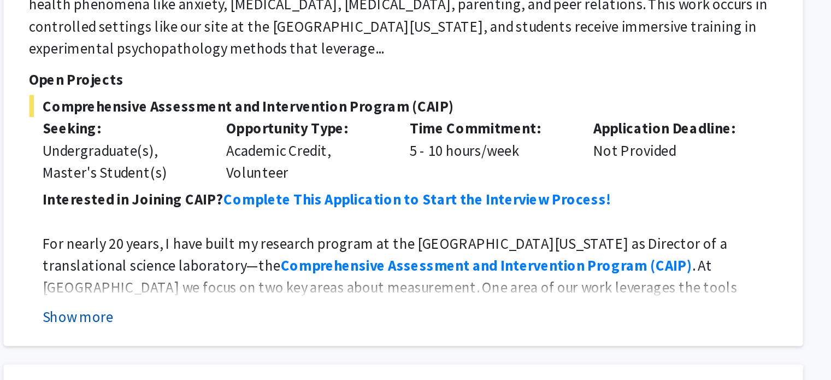
click at [316, 335] on button "Show more" at bounding box center [304, 341] width 42 height 13
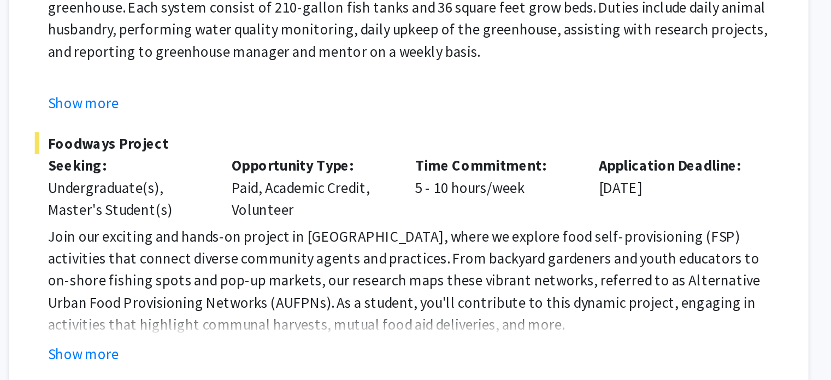
scroll to position [2148, 0]
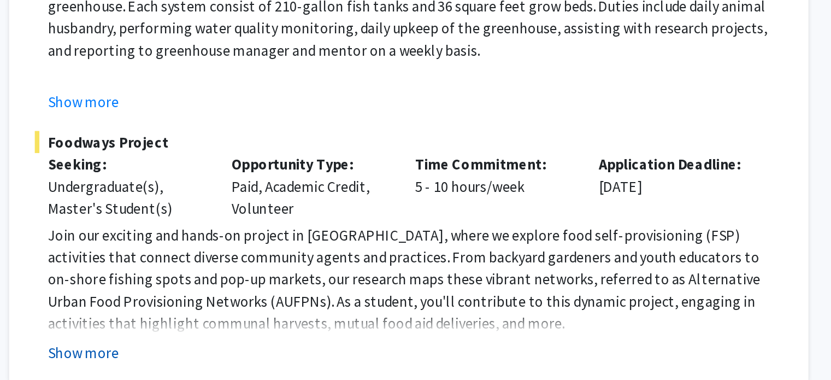
click at [310, 357] on button "Show more" at bounding box center [304, 363] width 42 height 13
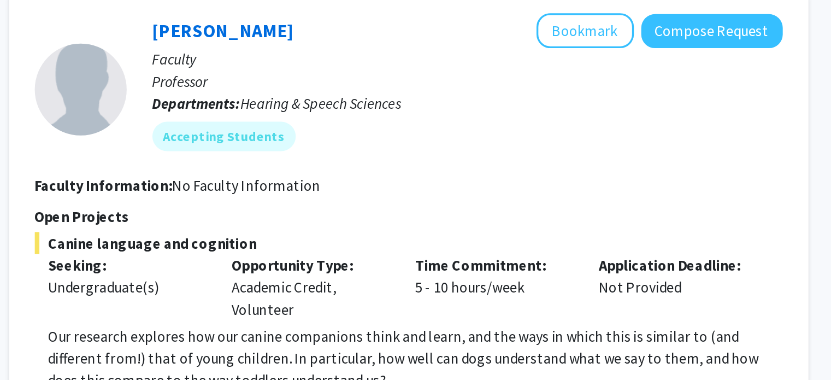
scroll to position [3069, 0]
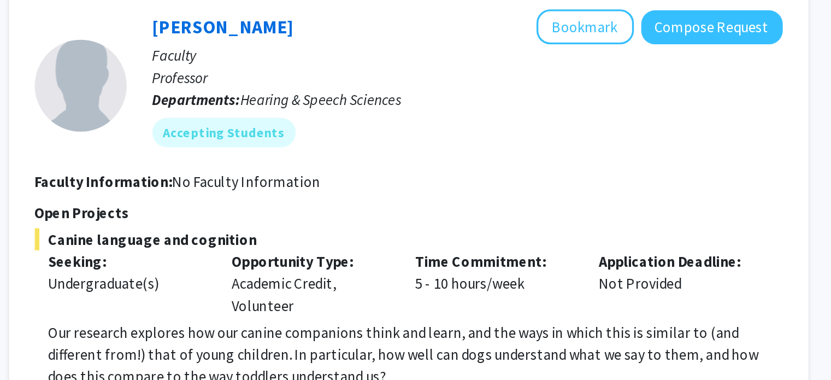
click at [338, 289] on span "Canine language and cognition" at bounding box center [497, 295] width 445 height 13
click at [334, 289] on span "Canine language and cognition" at bounding box center [497, 295] width 445 height 13
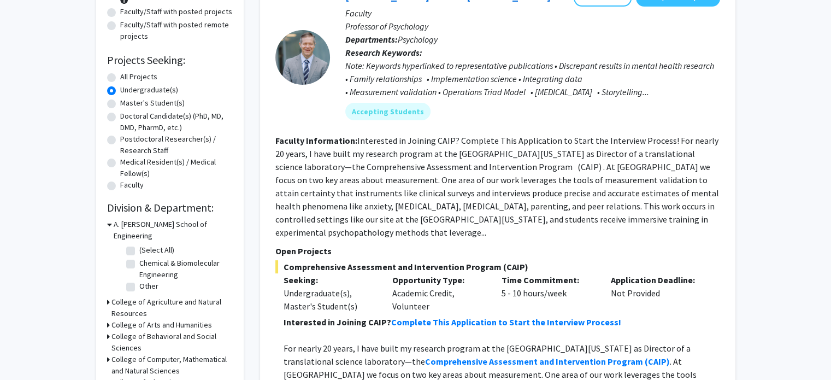
scroll to position [0, 0]
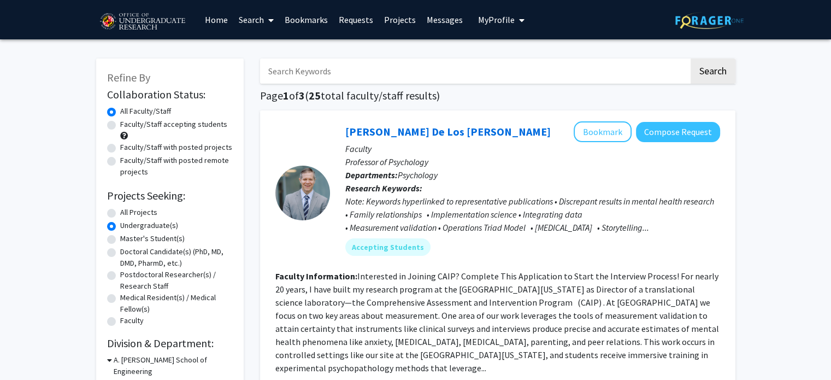
click at [345, 72] on input "Search Keywords" at bounding box center [474, 70] width 429 height 25
type input "nursing"
click at [690, 58] on button "Search" at bounding box center [712, 70] width 45 height 25
radio input "true"
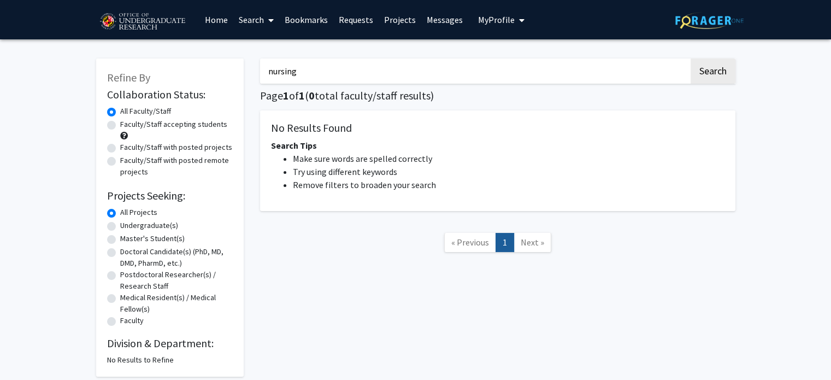
click at [319, 77] on input "nursing" at bounding box center [474, 70] width 429 height 25
click at [690, 58] on button "Search" at bounding box center [712, 70] width 45 height 25
type input "n"
type input "healthcare"
click at [690, 58] on button "Search" at bounding box center [712, 70] width 45 height 25
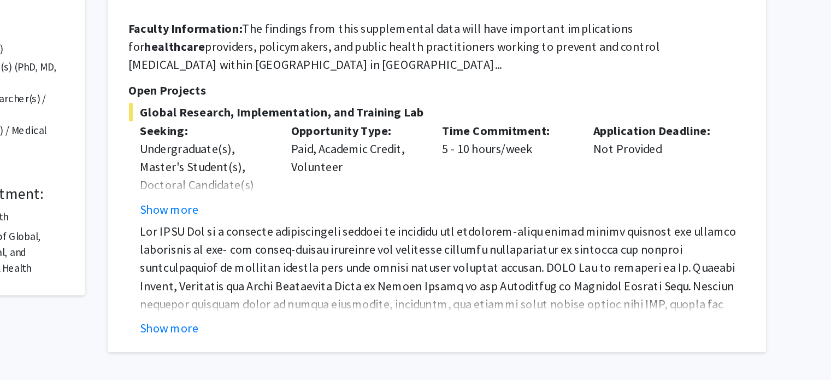
scroll to position [100, 0]
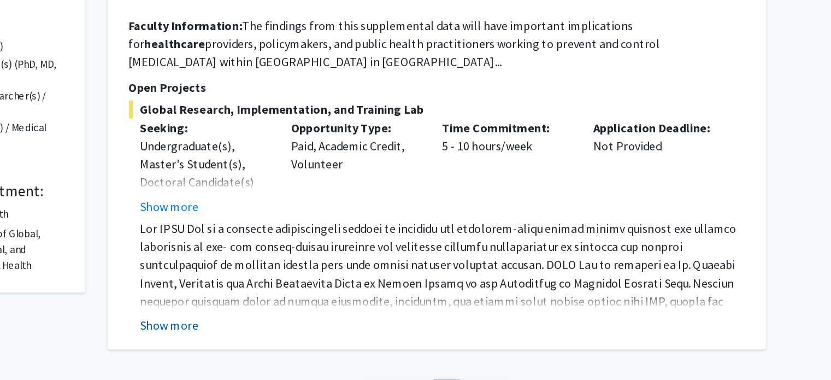
click at [309, 333] on button "Show more" at bounding box center [304, 339] width 42 height 13
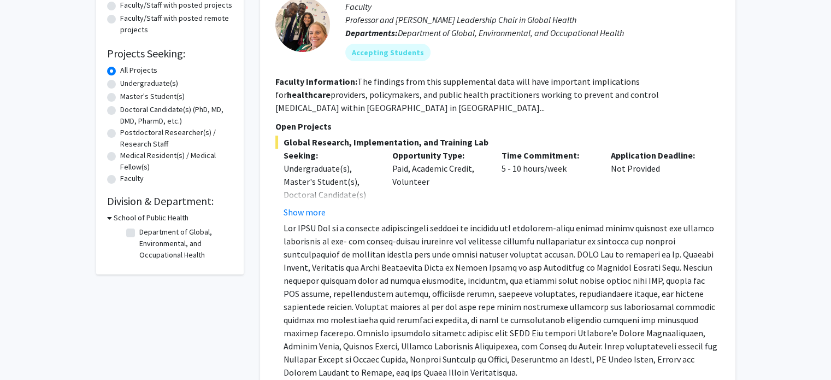
scroll to position [119, 0]
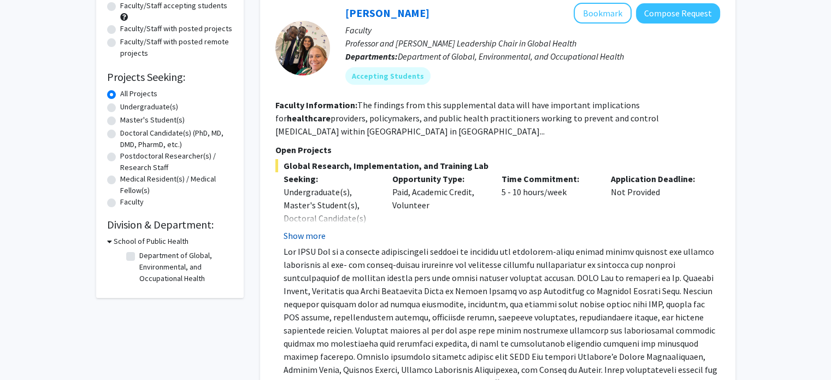
click at [298, 229] on button "Show more" at bounding box center [304, 235] width 42 height 13
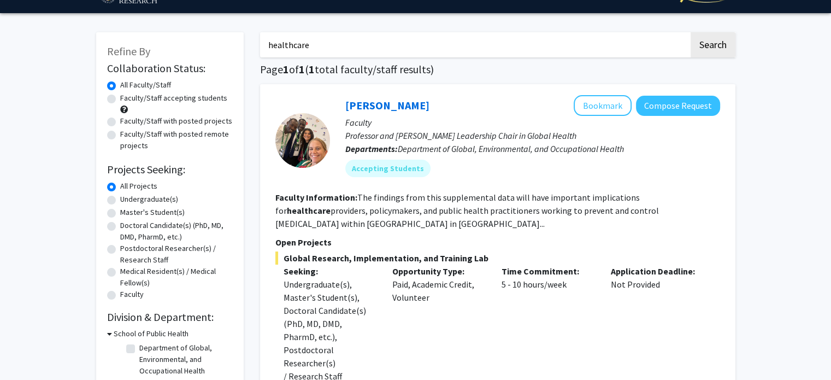
scroll to position [25, 0]
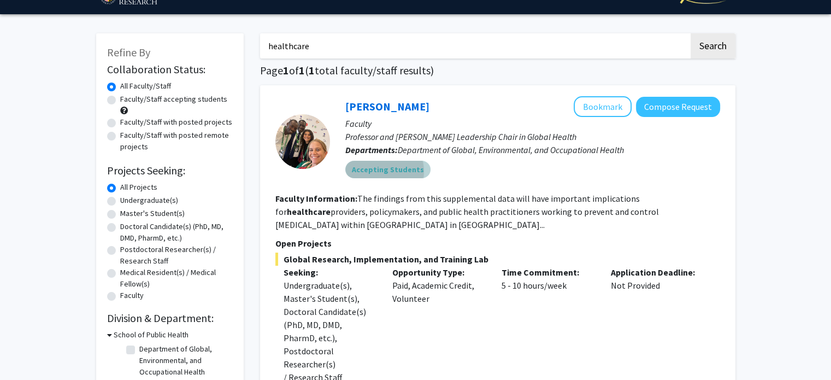
click at [376, 170] on mat-chip "Accepting Students" at bounding box center [387, 169] width 85 height 17
click at [368, 106] on link "Heather Wipfli" at bounding box center [387, 106] width 84 height 14
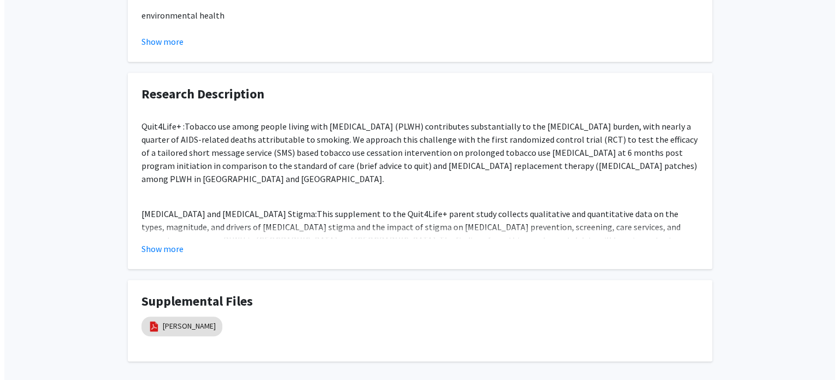
scroll to position [780, 0]
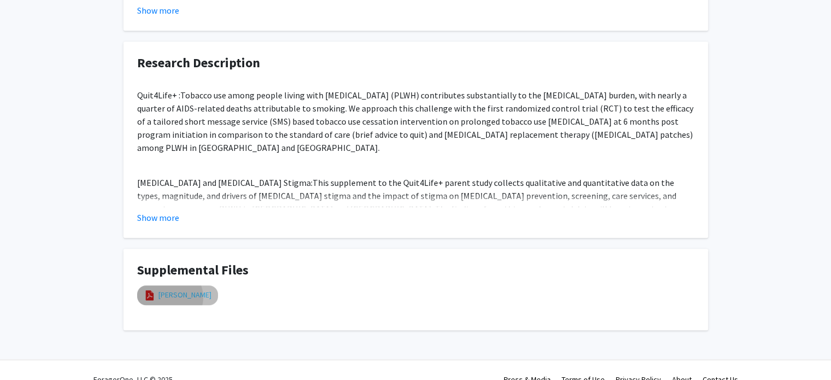
click at [169, 289] on link "Wipfli CV" at bounding box center [184, 294] width 53 height 11
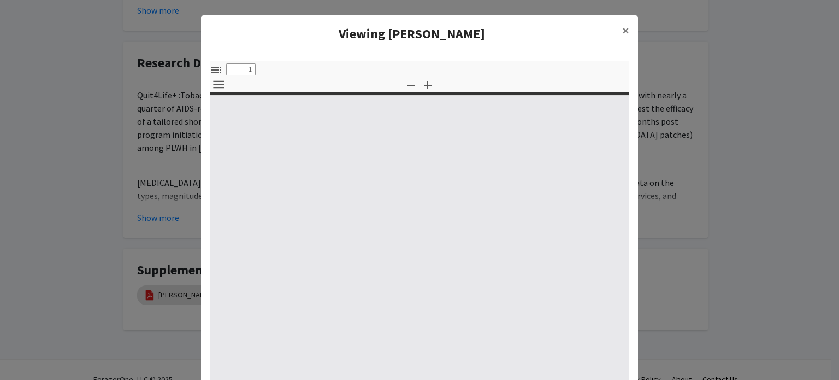
select select "custom"
type input "0"
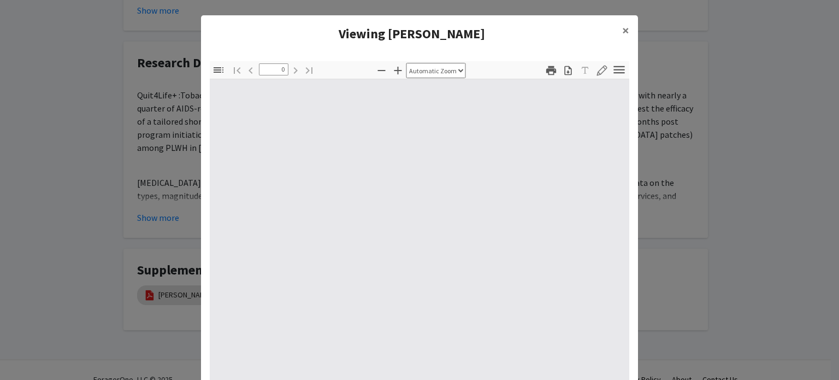
select select "custom"
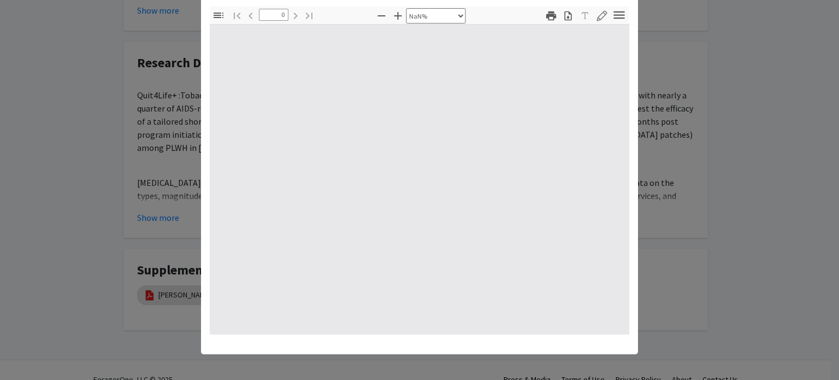
scroll to position [0, 0]
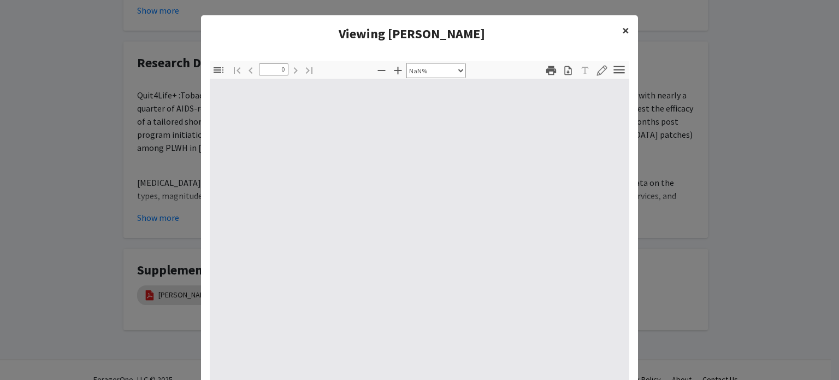
click at [626, 31] on button "×" at bounding box center [625, 30] width 25 height 31
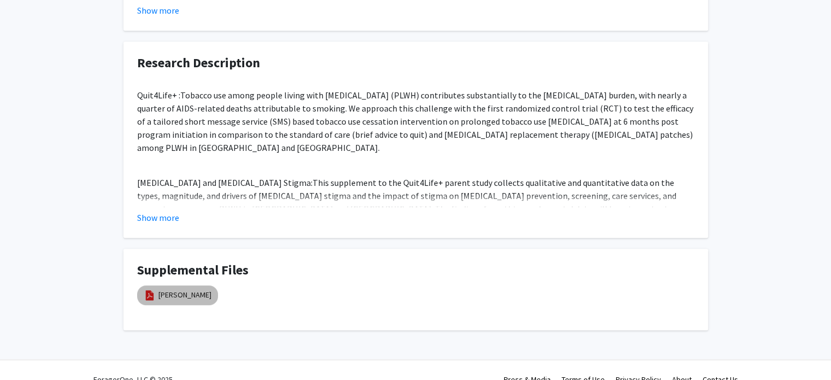
click at [170, 285] on mat-chip "Wipfli CV" at bounding box center [177, 295] width 81 height 20
click at [168, 289] on link "Wipfli CV" at bounding box center [184, 294] width 53 height 11
select select "custom"
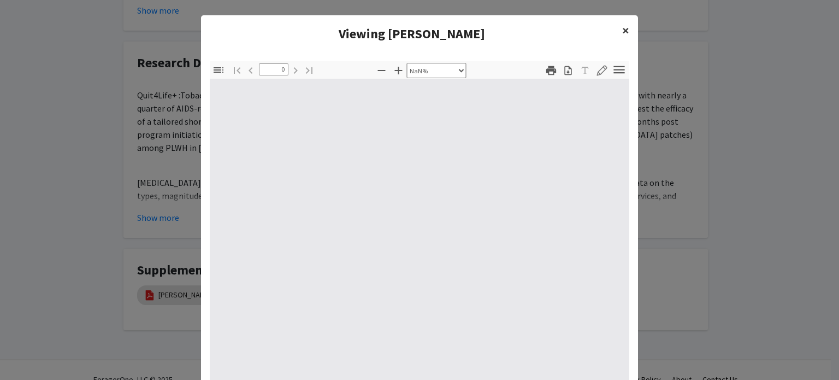
click at [629, 28] on button "×" at bounding box center [625, 30] width 25 height 31
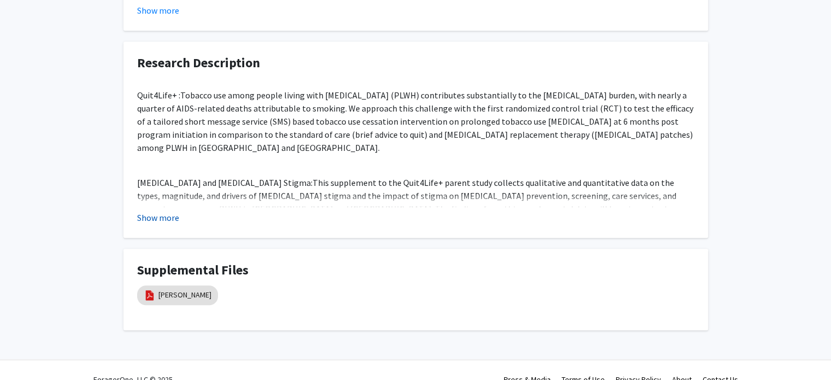
click at [162, 211] on button "Show more" at bounding box center [158, 217] width 42 height 13
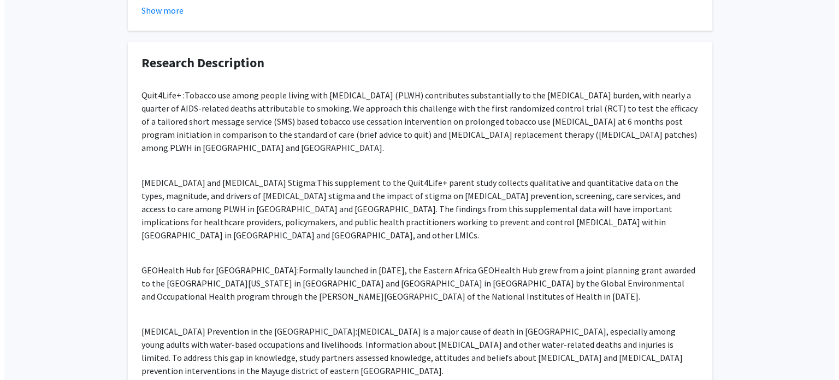
scroll to position [1068, 0]
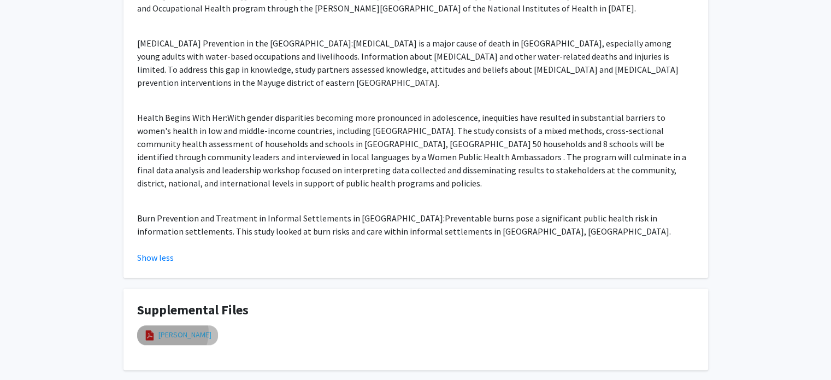
click at [171, 329] on link "Wipfli CV" at bounding box center [184, 334] width 53 height 11
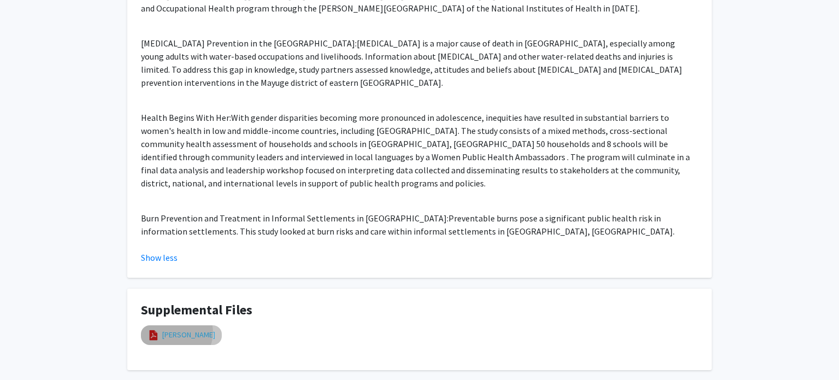
select select "custom"
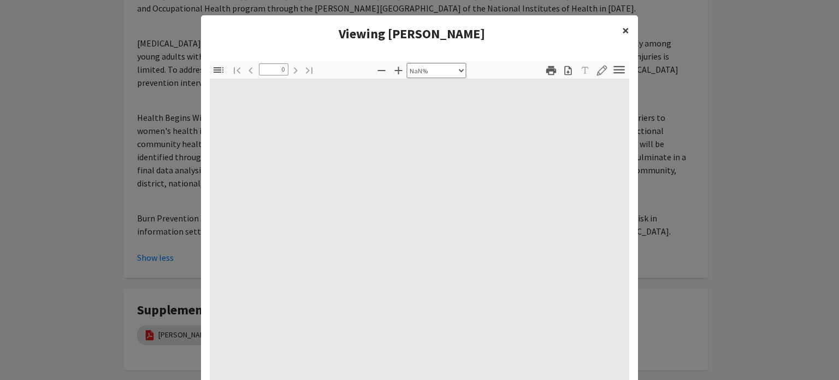
click at [622, 34] on span "×" at bounding box center [625, 30] width 7 height 17
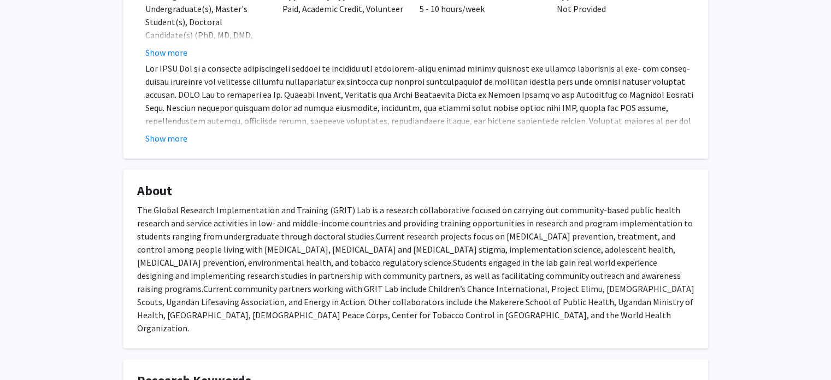
scroll to position [0, 0]
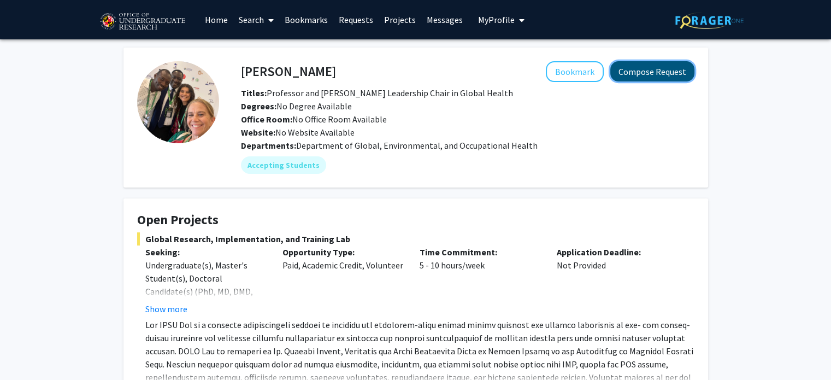
click at [634, 72] on button "Compose Request" at bounding box center [652, 71] width 84 height 20
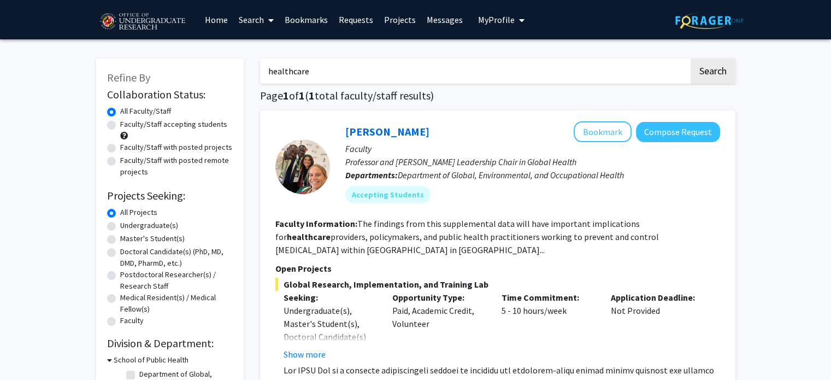
click at [291, 64] on input "healthcare" at bounding box center [474, 70] width 429 height 25
type input "h"
click at [751, 98] on div "Refine By Collaboration Status: Collaboration Status All Faculty/Staff Collabor…" at bounding box center [415, 292] width 831 height 506
click at [714, 79] on button "Search" at bounding box center [712, 70] width 45 height 25
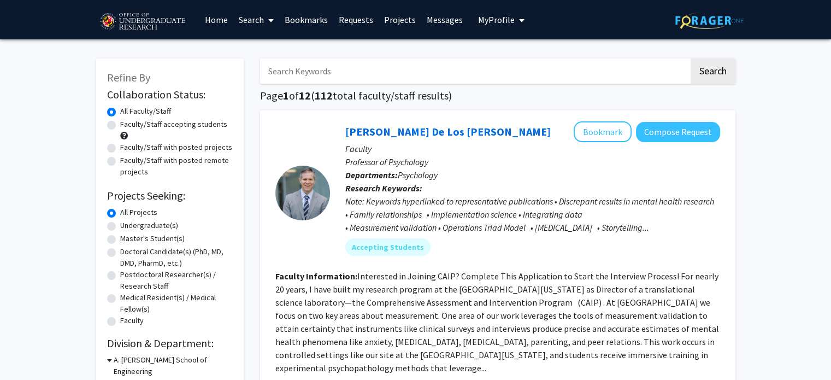
click at [120, 125] on label "Faculty/Staff accepting students" at bounding box center [173, 124] width 107 height 11
click at [120, 125] on input "Faculty/Staff accepting students" at bounding box center [123, 122] width 7 height 7
radio input "true"
click at [117, 229] on div "Undergraduate(s)" at bounding box center [170, 226] width 126 height 13
click at [118, 226] on div "Undergraduate(s)" at bounding box center [170, 226] width 126 height 13
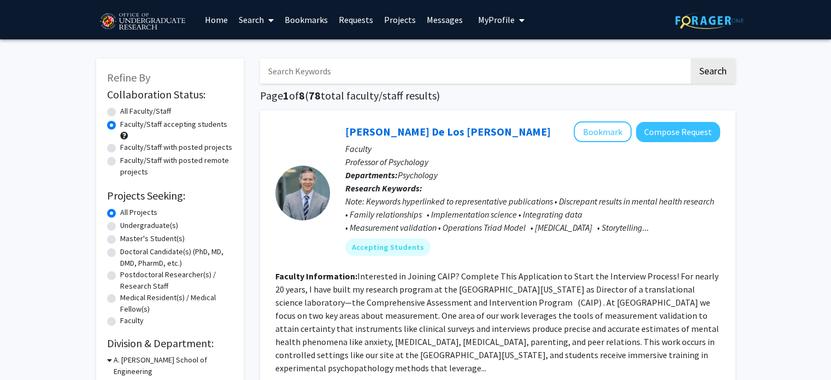
click at [120, 224] on label "Undergraduate(s)" at bounding box center [149, 225] width 58 height 11
click at [120, 224] on input "Undergraduate(s)" at bounding box center [123, 223] width 7 height 7
radio input "true"
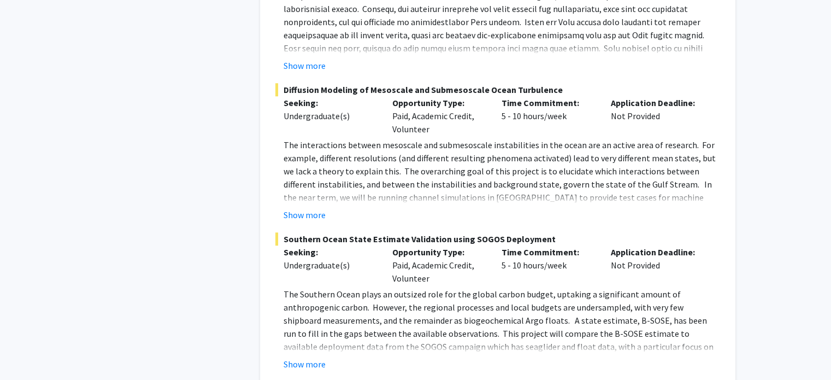
scroll to position [5160, 0]
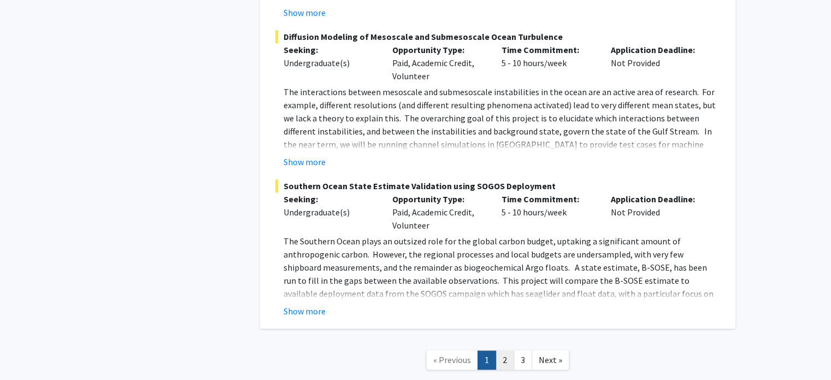
click at [500, 350] on link "2" at bounding box center [504, 359] width 19 height 19
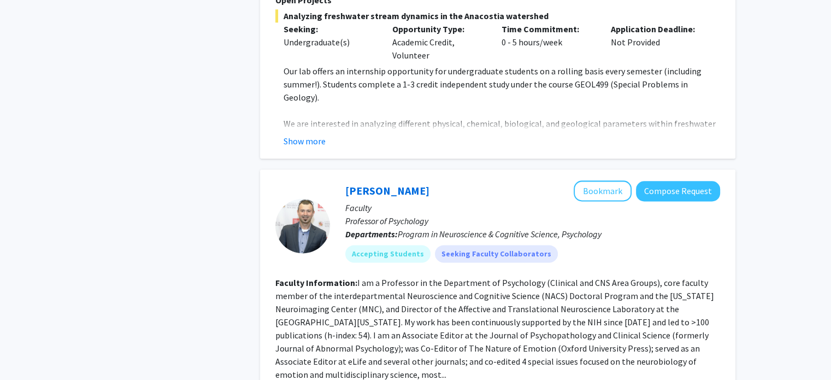
scroll to position [1526, 0]
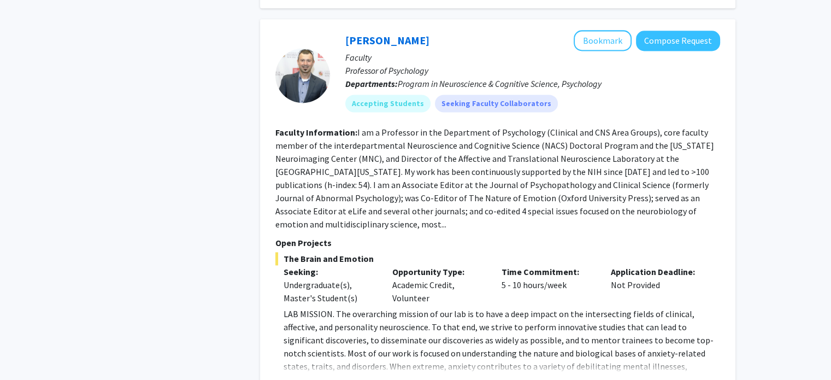
click at [311, 377] on button "Show more" at bounding box center [304, 383] width 42 height 13
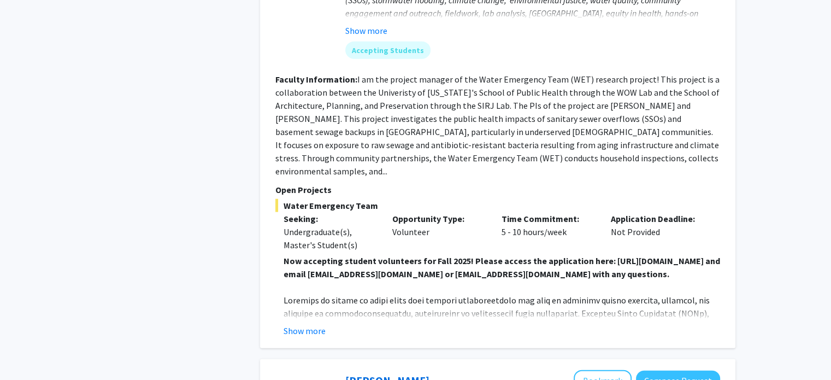
scroll to position [2674, 0]
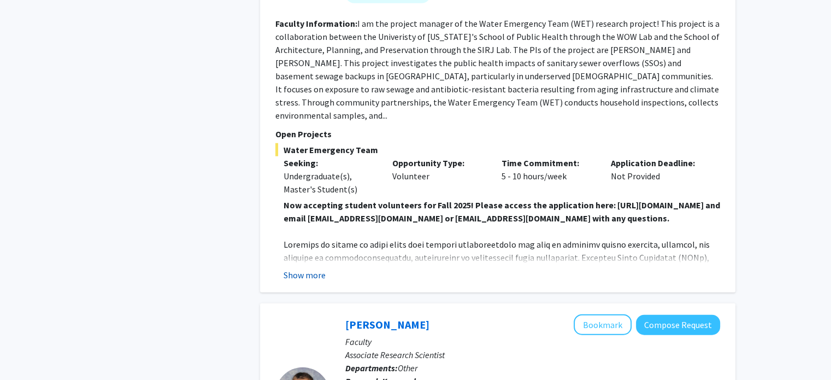
click at [301, 268] on button "Show more" at bounding box center [304, 274] width 42 height 13
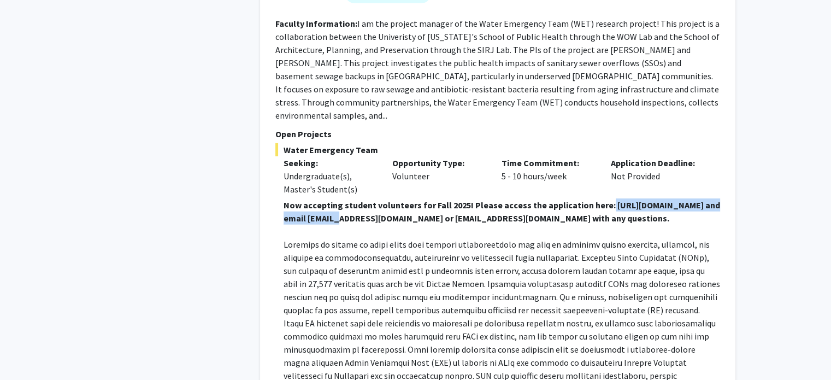
drag, startPoint x: 304, startPoint y: 176, endPoint x: 457, endPoint y: 175, distance: 152.9
click at [457, 199] on strong "Now accepting student volunteers for Fall 2025! Please access the application h…" at bounding box center [501, 211] width 436 height 24
copy strong "https://forms.gle/vABvS8fVzUefN9QF6"
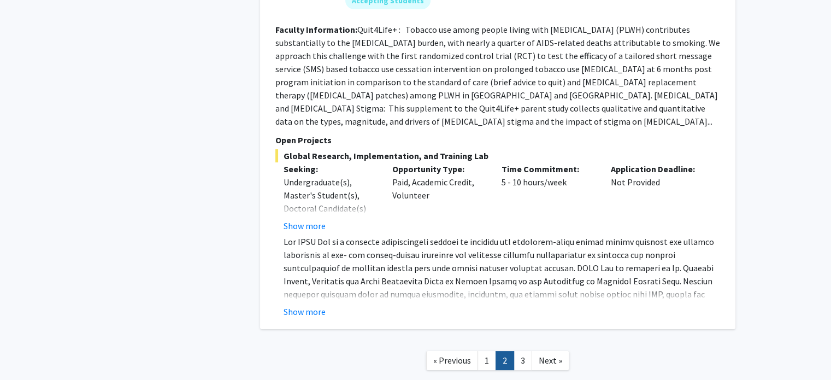
scroll to position [4218, 0]
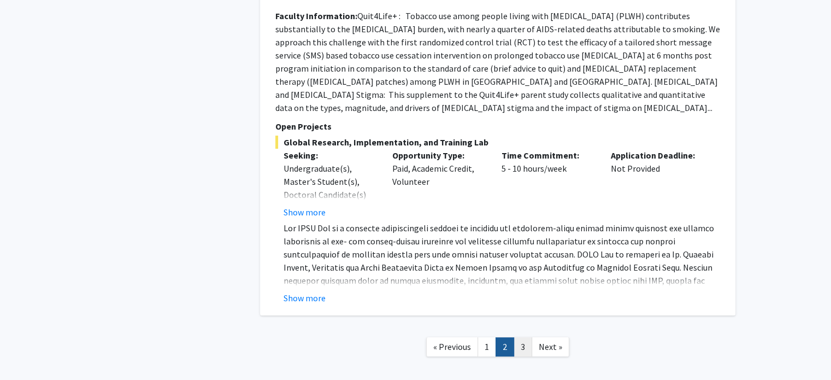
click at [516, 337] on link "3" at bounding box center [522, 346] width 19 height 19
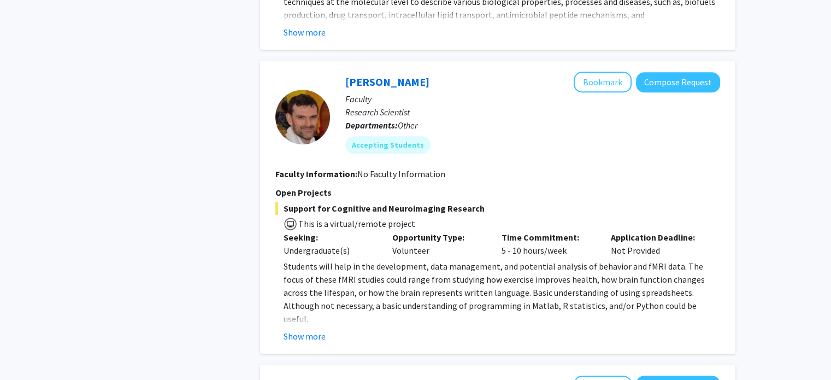
scroll to position [1020, 0]
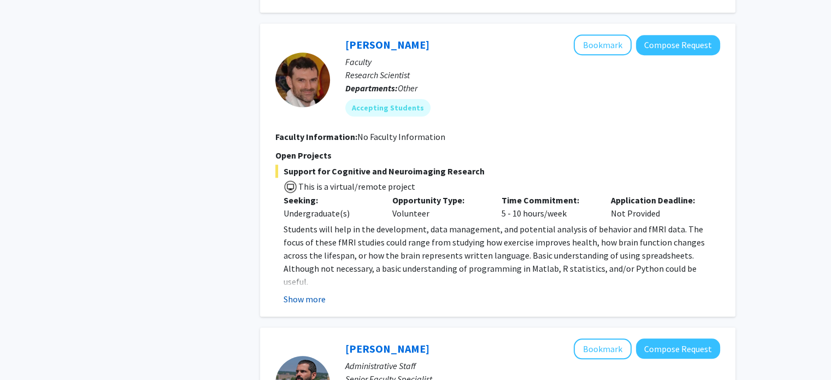
click at [320, 292] on button "Show more" at bounding box center [304, 298] width 42 height 13
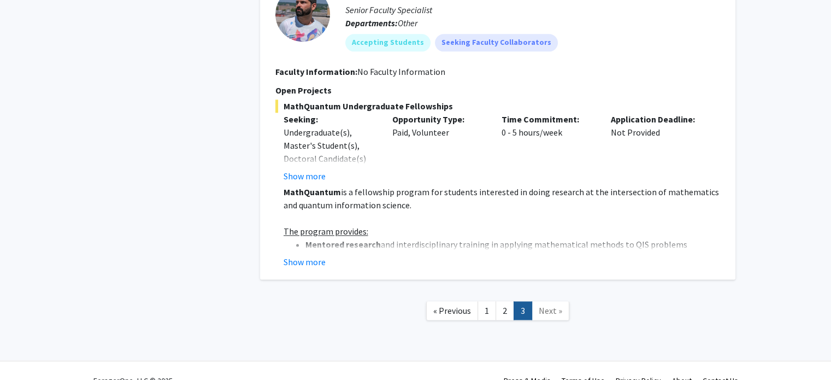
scroll to position [1420, 0]
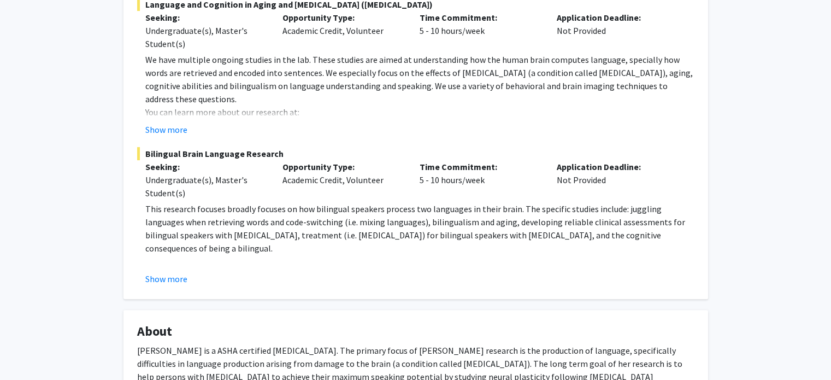
scroll to position [241, 0]
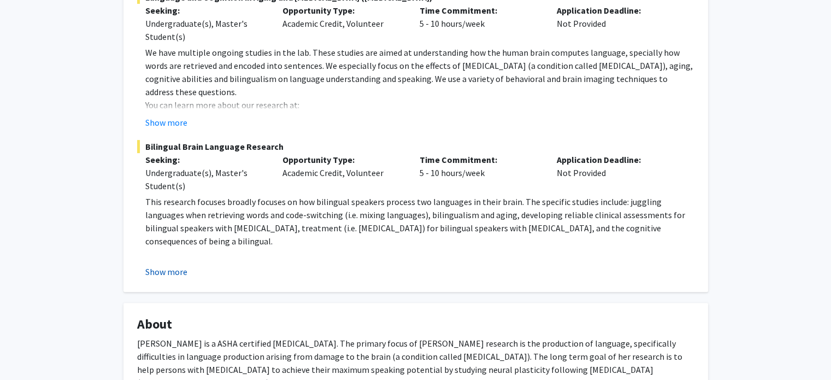
click at [173, 273] on button "Show more" at bounding box center [166, 271] width 42 height 13
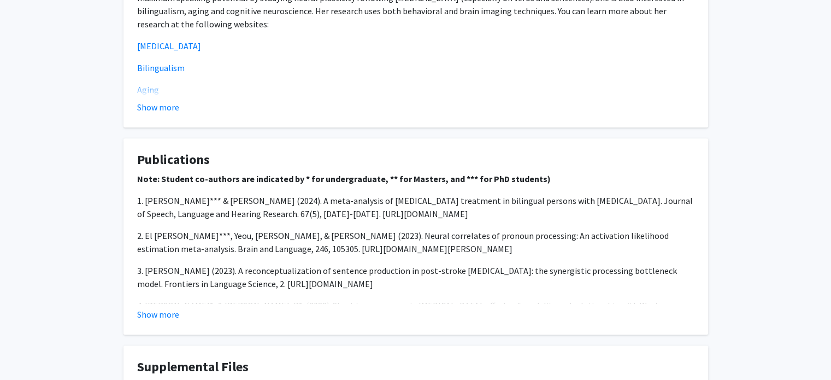
scroll to position [878, 0]
click at [164, 307] on button "Show more" at bounding box center [158, 313] width 42 height 13
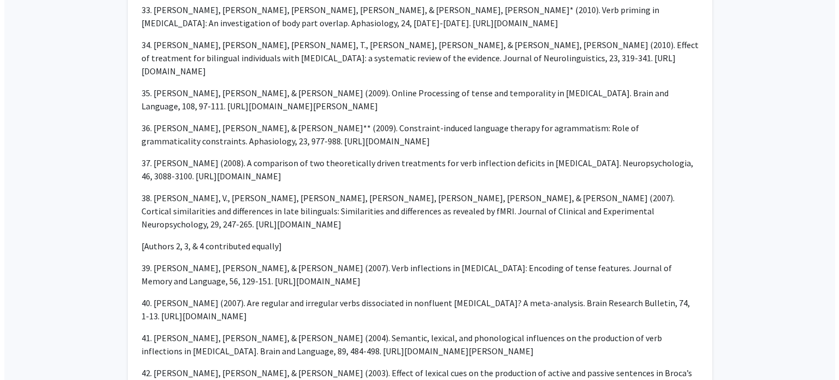
scroll to position [2420, 0]
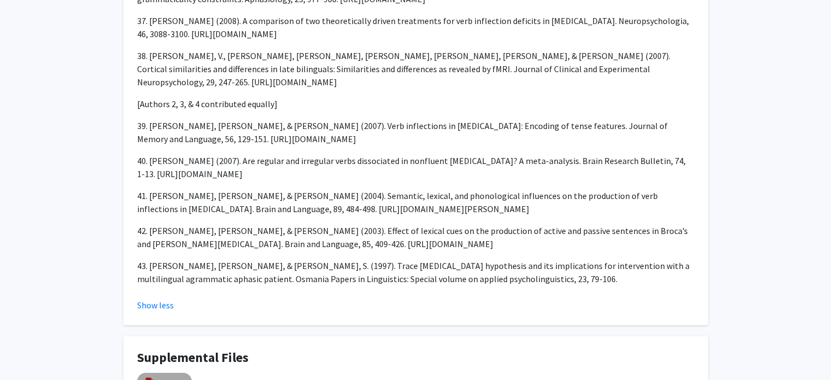
click at [168, 372] on mat-chip "Resume" at bounding box center [164, 382] width 55 height 20
click at [159, 376] on link "Resume" at bounding box center [171, 381] width 27 height 11
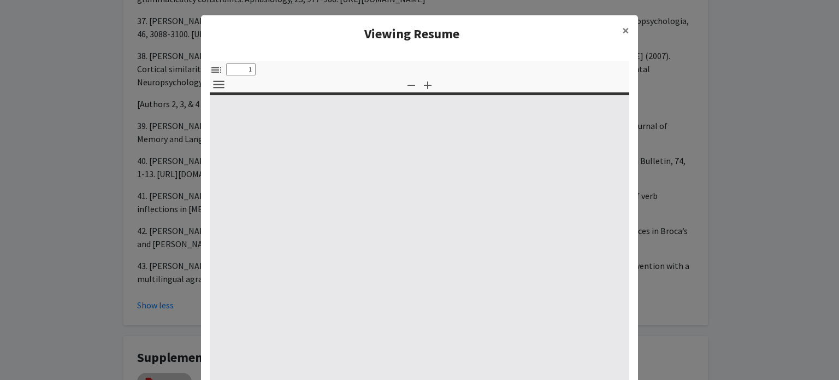
select select "custom"
type input "0"
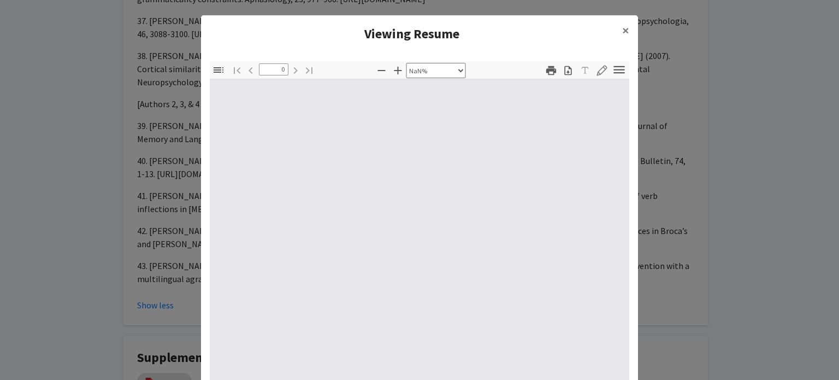
select select "auto"
type input "1"
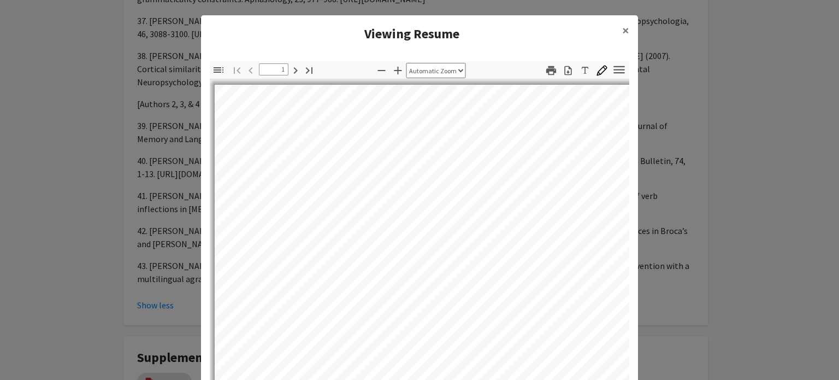
select select "auto"
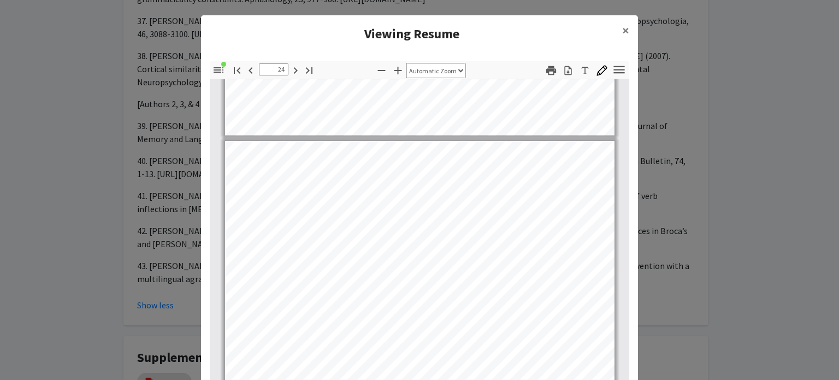
scroll to position [11992, 0]
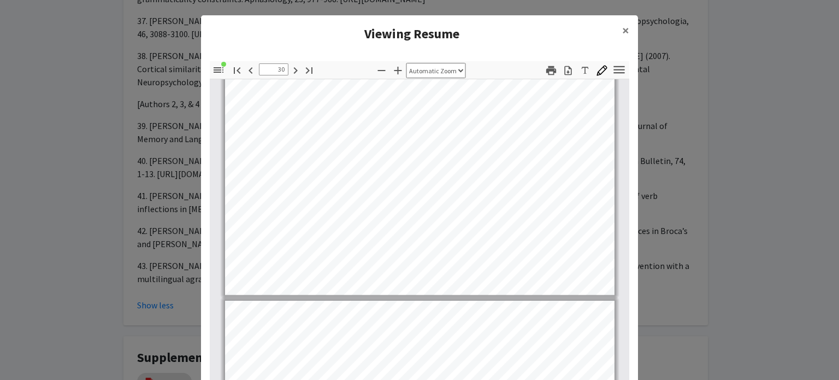
type input "31"
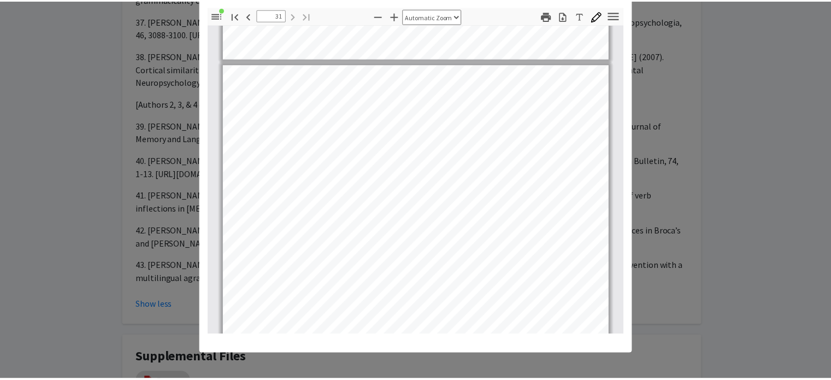
scroll to position [0, 0]
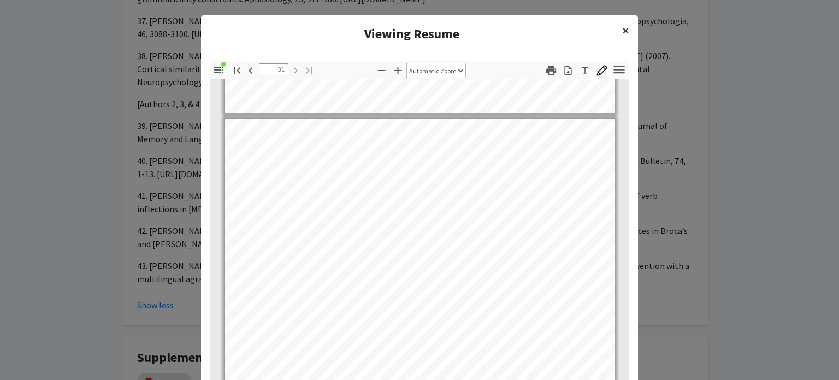
click at [625, 34] on span "×" at bounding box center [625, 30] width 7 height 17
